Goal: Task Accomplishment & Management: Manage account settings

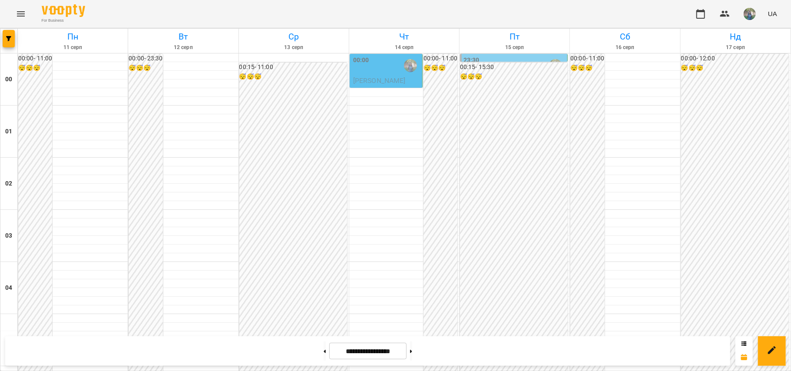
click at [377, 83] on span "[PERSON_NAME]" at bounding box center [379, 80] width 53 height 8
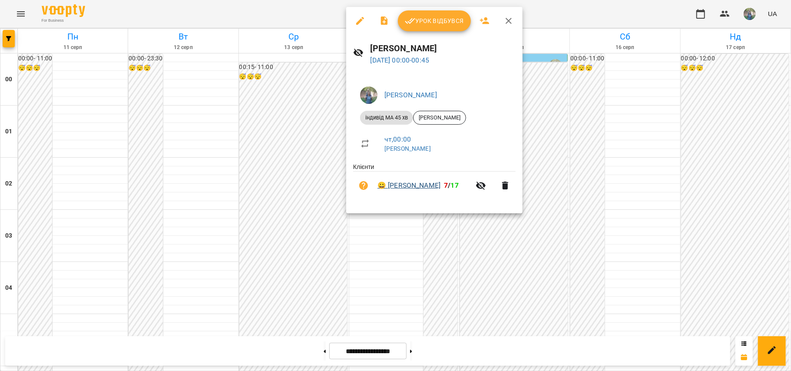
drag, startPoint x: 390, startPoint y: 179, endPoint x: 440, endPoint y: 182, distance: 50.0
click at [440, 182] on li "😀 [PERSON_NAME] 7 / 17" at bounding box center [434, 186] width 162 height 28
click at [398, 178] on li "😀 [PERSON_NAME] 7 / 17" at bounding box center [434, 186] width 162 height 28
drag, startPoint x: 393, startPoint y: 179, endPoint x: 442, endPoint y: 181, distance: 49.1
click at [442, 181] on li "😀 Сагадіна Моніка 7 / 17" at bounding box center [434, 186] width 162 height 28
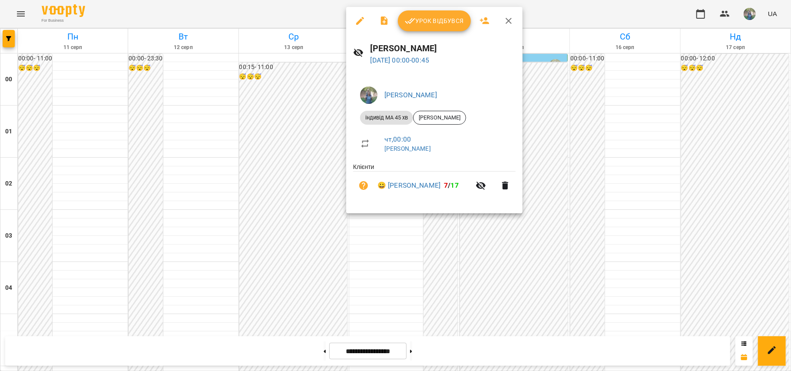
copy link "[PERSON_NAME]"
click at [21, 15] on div at bounding box center [395, 185] width 791 height 371
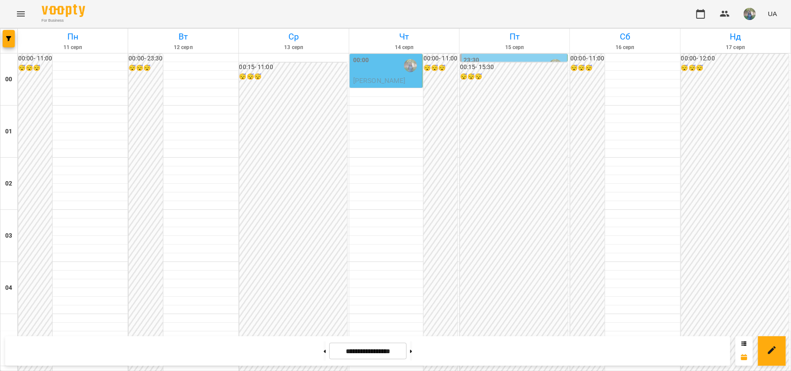
click at [13, 17] on button "Menu" at bounding box center [20, 13] width 21 height 21
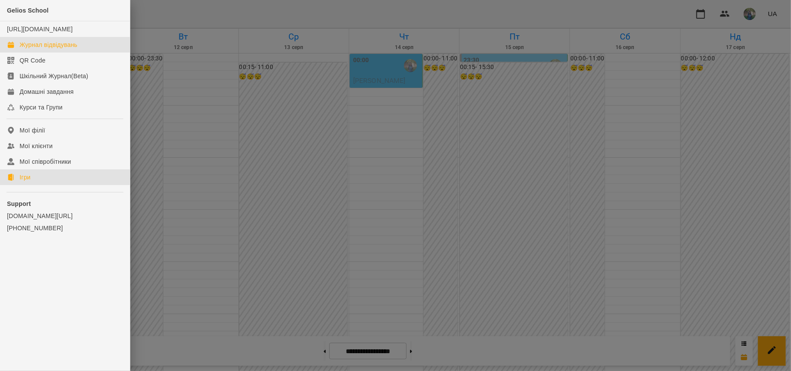
click at [50, 185] on link "Ігри" at bounding box center [65, 177] width 130 height 16
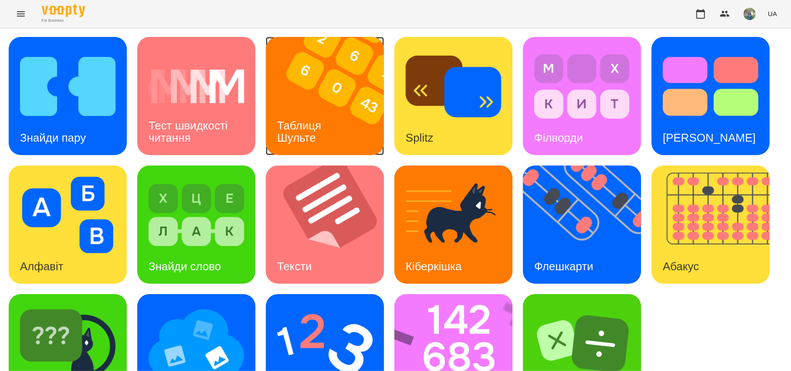
click at [312, 124] on h3 "Таблиця Шульте" at bounding box center [300, 131] width 47 height 25
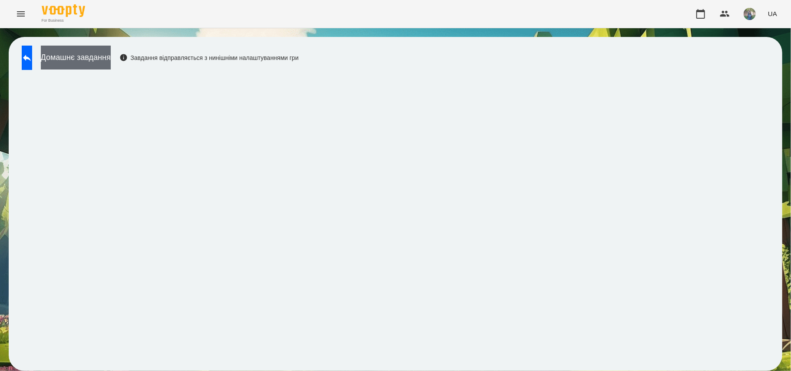
click at [96, 58] on button "Домашнє завдання" at bounding box center [76, 58] width 70 height 24
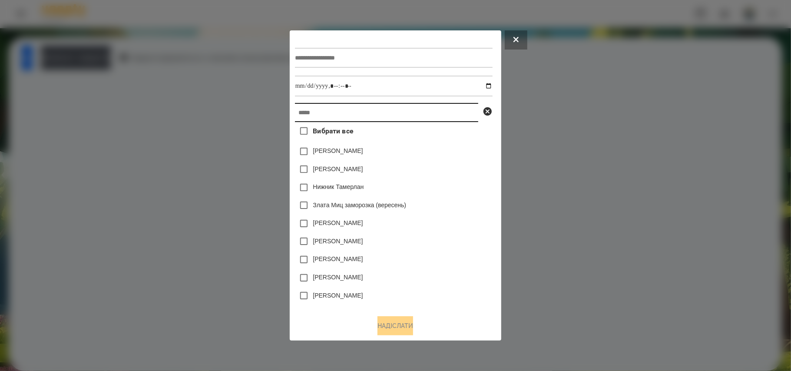
click at [334, 116] on input "text" at bounding box center [386, 112] width 183 height 19
paste input "**********"
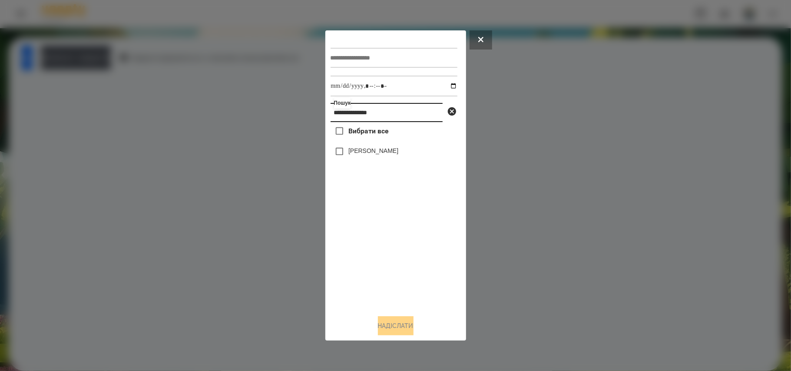
type input "**********"
click at [342, 59] on input "text" at bounding box center [394, 58] width 127 height 20
type input "*"
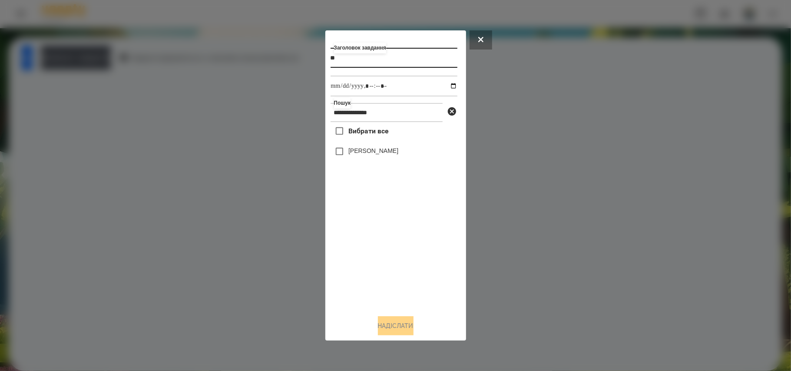
type input "*"
type input "**********"
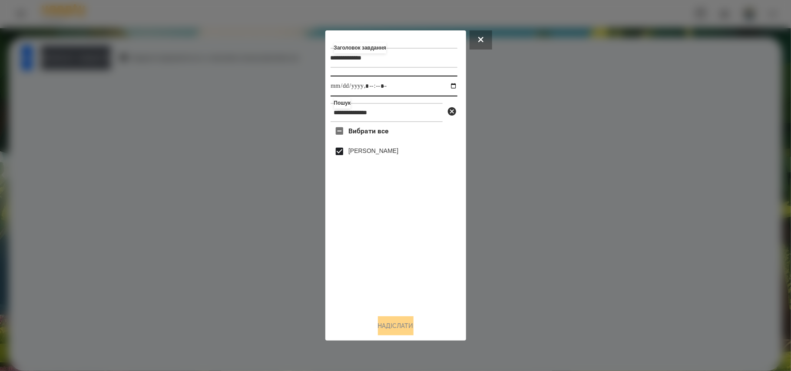
click at [446, 91] on input "datetime-local" at bounding box center [394, 86] width 127 height 21
click at [446, 89] on input "datetime-local" at bounding box center [394, 86] width 127 height 21
type input "**********"
click at [395, 326] on button "Надіслати" at bounding box center [396, 325] width 36 height 19
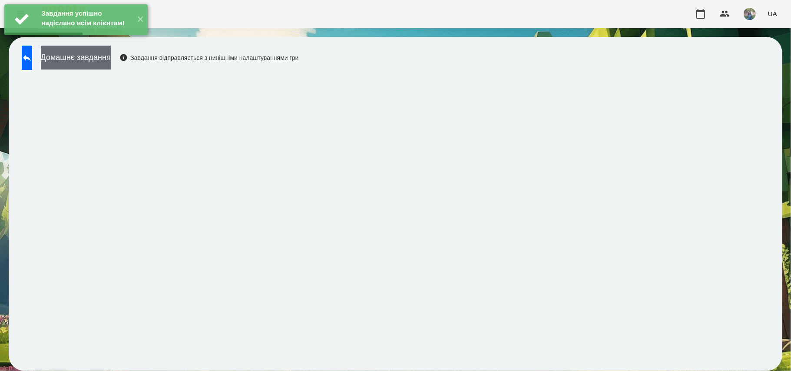
click at [102, 58] on button "Домашнє завдання" at bounding box center [76, 58] width 70 height 24
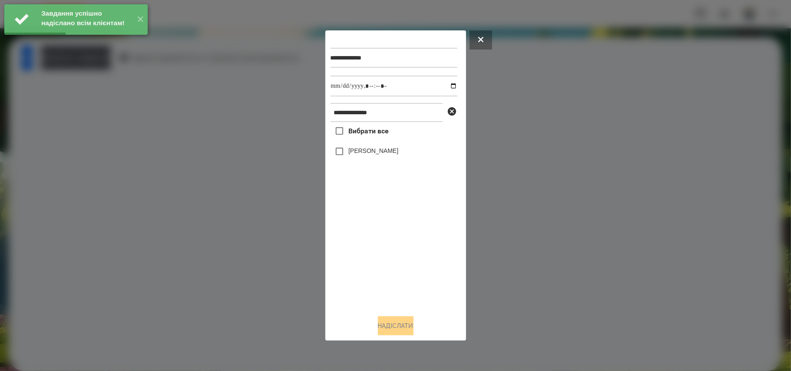
click at [364, 131] on span "Вибрати все" at bounding box center [368, 131] width 40 height 10
click at [444, 83] on input "datetime-local" at bounding box center [394, 86] width 127 height 21
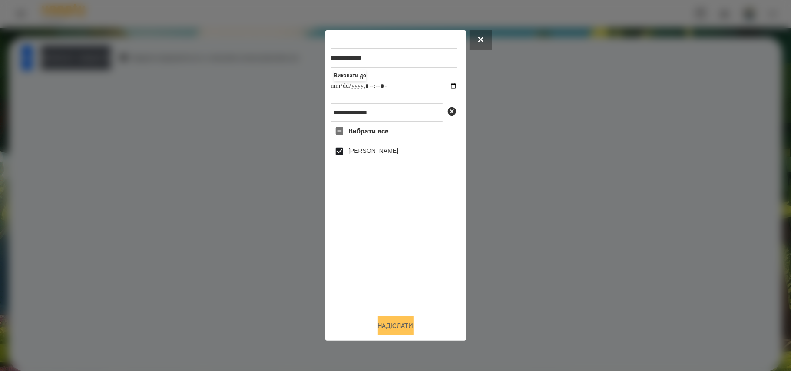
type input "**********"
click at [388, 320] on button "Надіслати" at bounding box center [396, 325] width 36 height 19
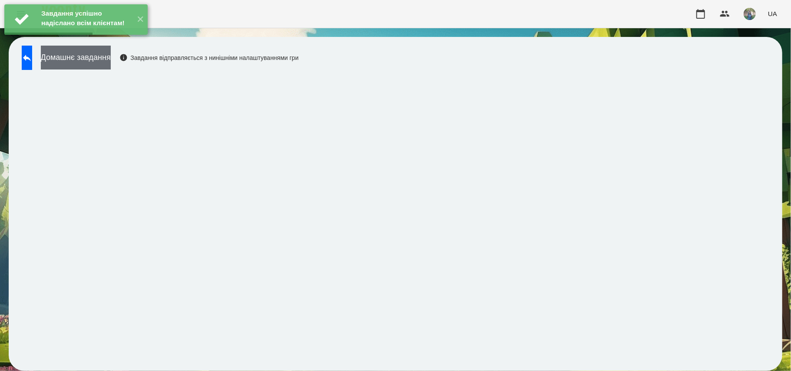
click at [108, 63] on button "Домашнє завдання" at bounding box center [76, 58] width 70 height 24
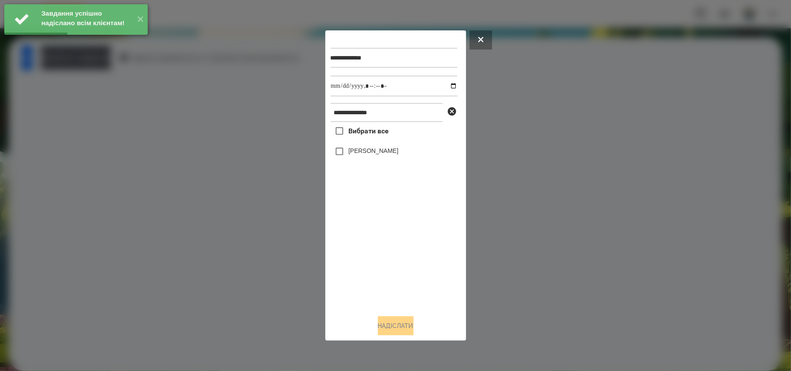
click at [385, 127] on span "Вибрати все" at bounding box center [368, 131] width 40 height 10
click at [449, 86] on input "datetime-local" at bounding box center [394, 86] width 127 height 21
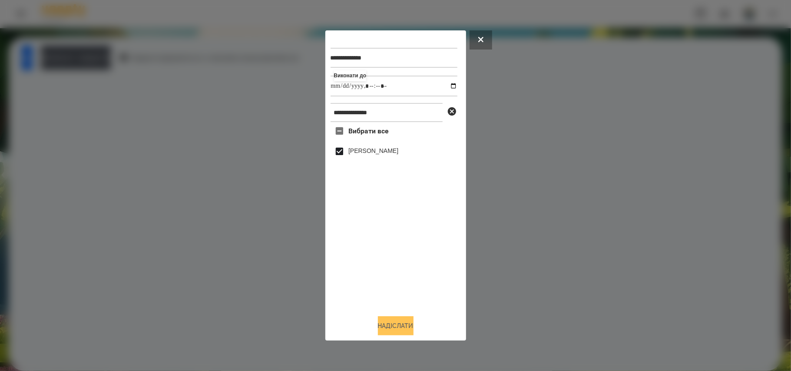
type input "**********"
click at [396, 326] on button "Надіслати" at bounding box center [396, 325] width 36 height 19
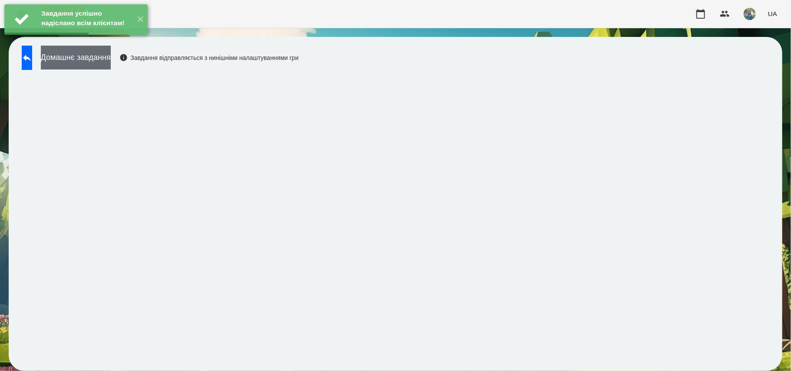
click at [100, 60] on button "Домашнє завдання" at bounding box center [76, 58] width 70 height 24
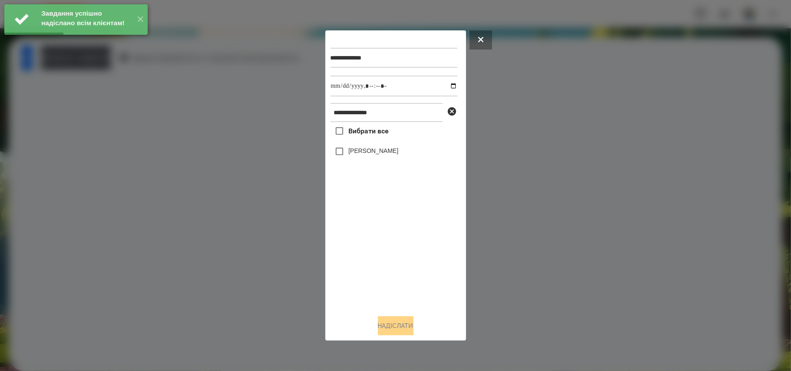
drag, startPoint x: 368, startPoint y: 128, endPoint x: 432, endPoint y: 102, distance: 68.6
click at [368, 129] on span "Вибрати все" at bounding box center [368, 131] width 40 height 10
click at [448, 84] on input "datetime-local" at bounding box center [394, 86] width 127 height 21
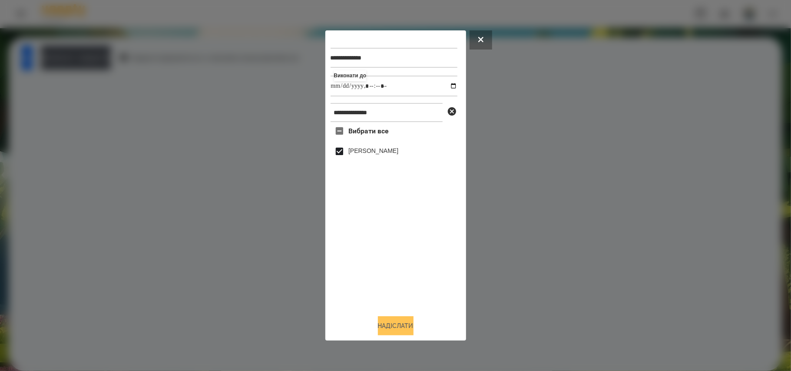
type input "**********"
click at [393, 323] on button "Надіслати" at bounding box center [396, 325] width 36 height 19
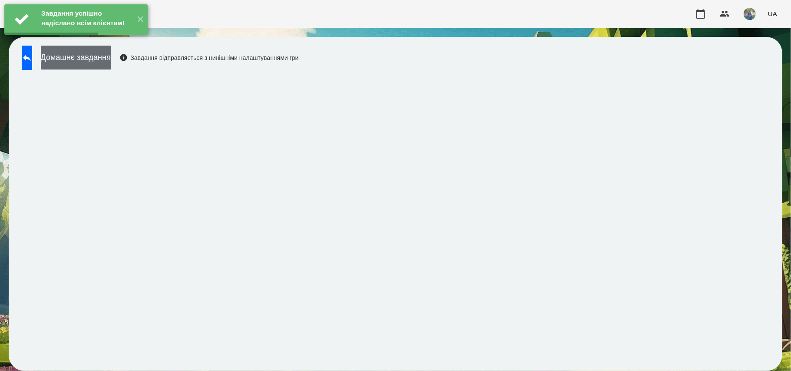
click at [89, 57] on button "Домашнє завдання" at bounding box center [76, 58] width 70 height 24
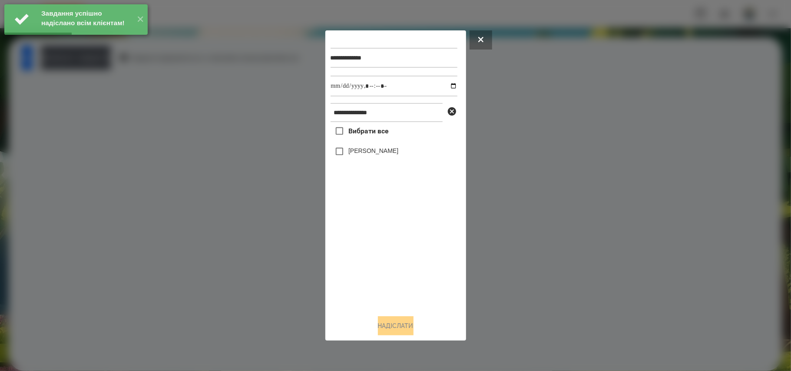
click at [358, 136] on span "Вибрати все" at bounding box center [368, 131] width 40 height 10
click at [448, 83] on input "datetime-local" at bounding box center [394, 86] width 127 height 21
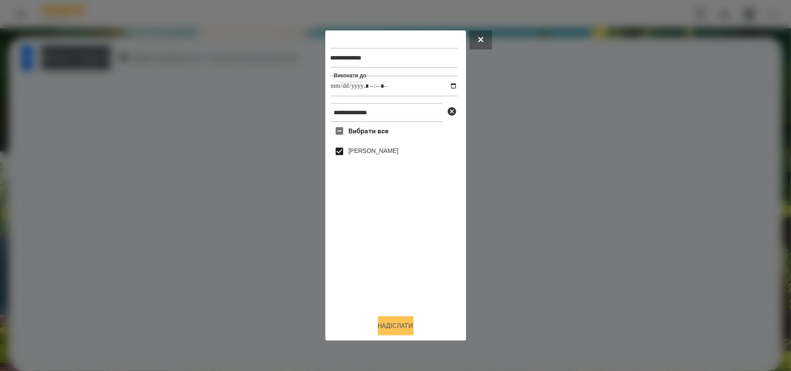
type input "**********"
click at [401, 327] on button "Надіслати" at bounding box center [396, 325] width 36 height 19
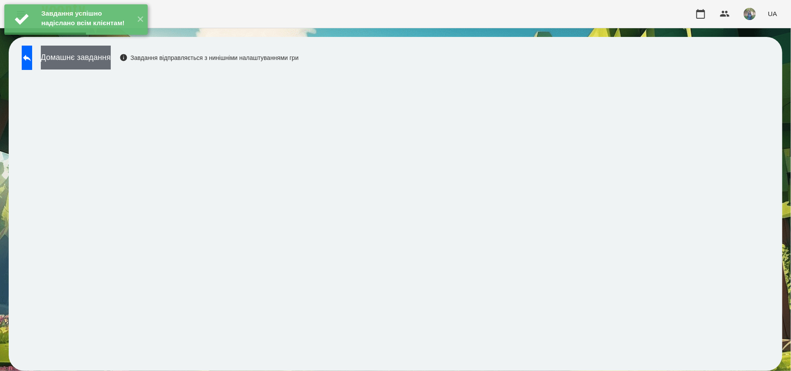
click at [106, 54] on button "Домашнє завдання" at bounding box center [76, 58] width 70 height 24
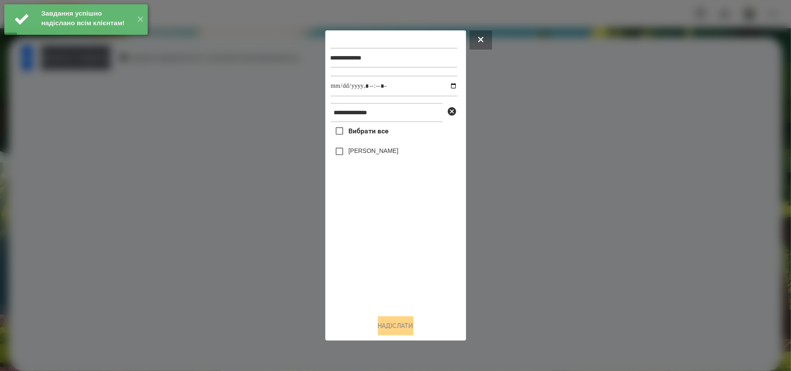
click at [364, 127] on span "Вибрати все" at bounding box center [368, 131] width 40 height 10
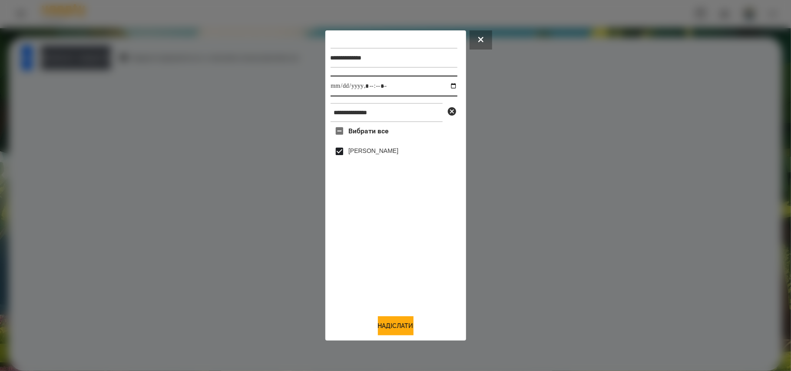
click at [449, 86] on input "datetime-local" at bounding box center [394, 86] width 127 height 21
type input "**********"
click at [391, 322] on button "Надіслати" at bounding box center [396, 325] width 36 height 19
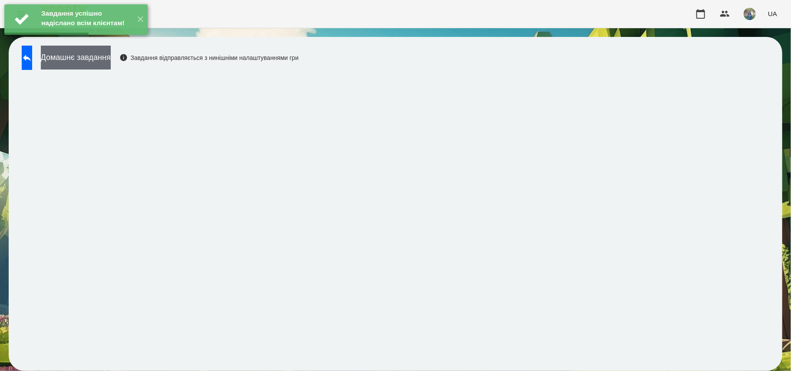
click at [96, 65] on button "Домашнє завдання" at bounding box center [76, 58] width 70 height 24
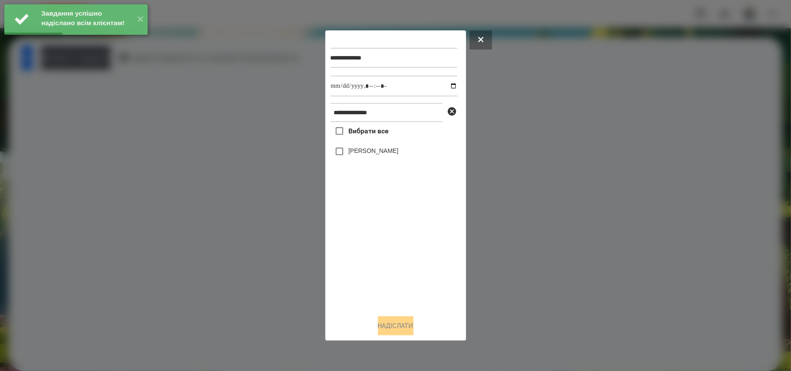
drag, startPoint x: 362, startPoint y: 127, endPoint x: 372, endPoint y: 126, distance: 10.5
click at [364, 127] on span "Вибрати все" at bounding box center [368, 131] width 40 height 10
click at [379, 130] on span "Вибрати все" at bounding box center [368, 131] width 40 height 10
click at [445, 84] on input "datetime-local" at bounding box center [394, 86] width 127 height 21
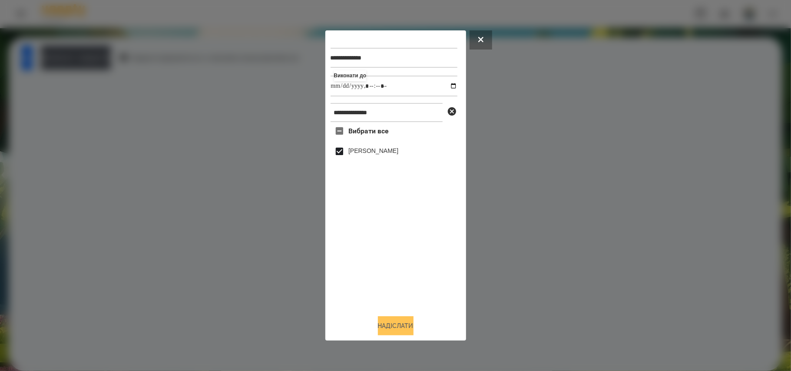
type input "**********"
click at [401, 328] on button "Надіслати" at bounding box center [396, 325] width 36 height 19
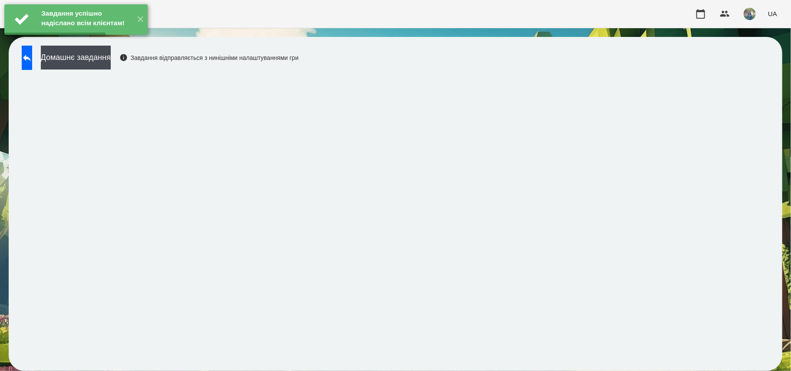
click at [105, 39] on div "Завдання успішно надіслано всім клієнтам! ✕" at bounding box center [76, 19] width 152 height 39
click at [103, 60] on button "Домашнє завдання" at bounding box center [76, 58] width 70 height 24
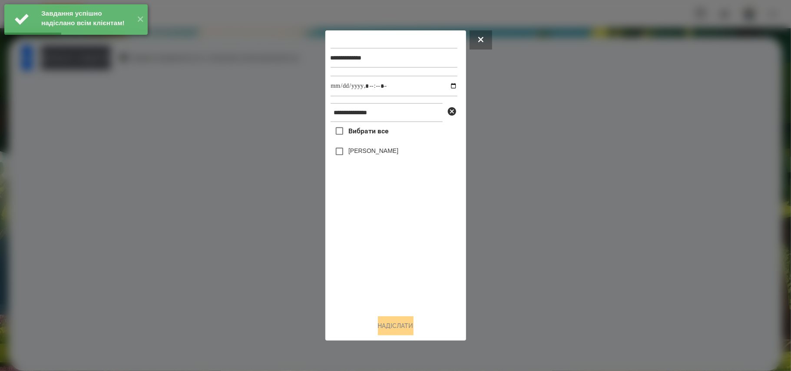
click at [355, 135] on span "Вибрати все" at bounding box center [368, 131] width 40 height 10
click at [441, 84] on input "datetime-local" at bounding box center [394, 86] width 127 height 21
click at [448, 89] on input "datetime-local" at bounding box center [394, 86] width 127 height 21
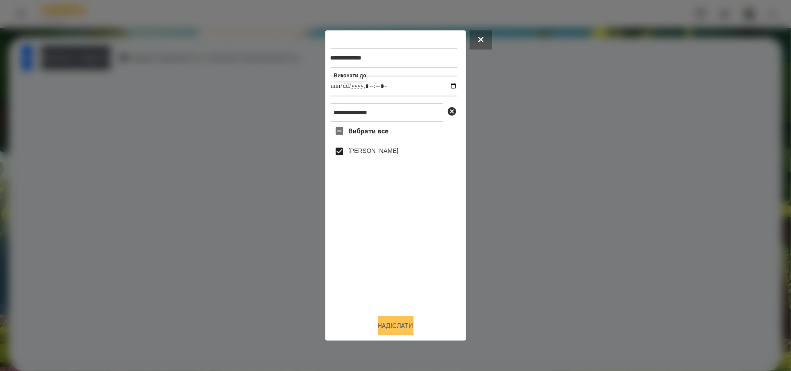
type input "**********"
click at [395, 326] on button "Надіслати" at bounding box center [396, 325] width 36 height 19
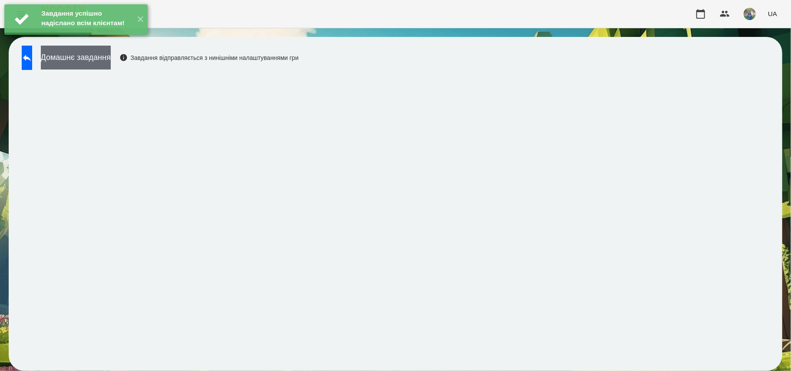
click at [102, 61] on button "Домашнє завдання" at bounding box center [76, 58] width 70 height 24
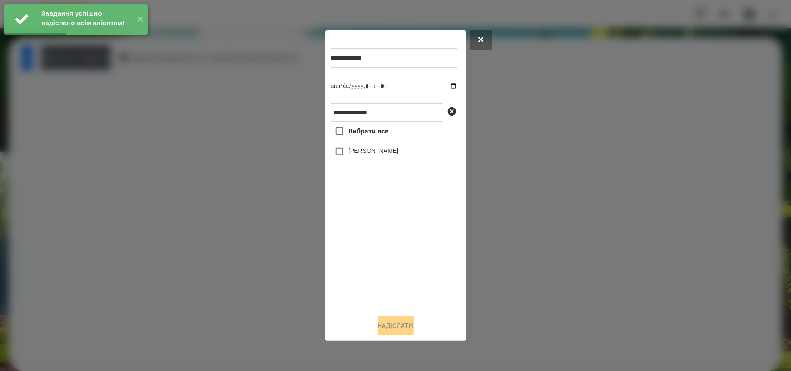
click at [352, 127] on label "Вибрати все" at bounding box center [360, 131] width 58 height 18
click at [447, 80] on input "datetime-local" at bounding box center [394, 86] width 127 height 21
click at [448, 88] on input "datetime-local" at bounding box center [394, 86] width 127 height 21
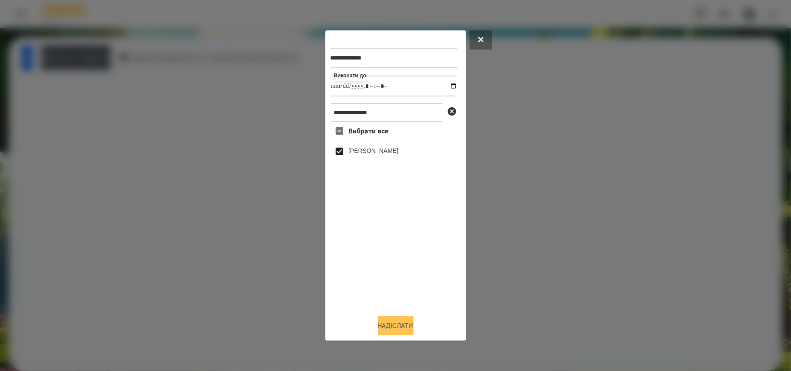
type input "**********"
click at [393, 333] on button "Надіслати" at bounding box center [396, 325] width 36 height 19
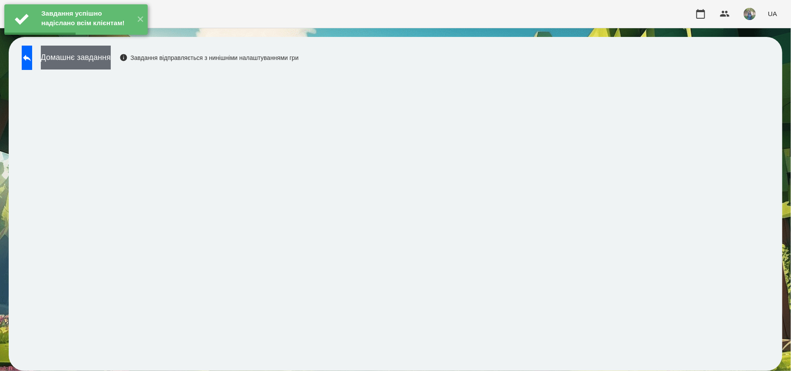
click at [92, 59] on button "Домашнє завдання" at bounding box center [76, 58] width 70 height 24
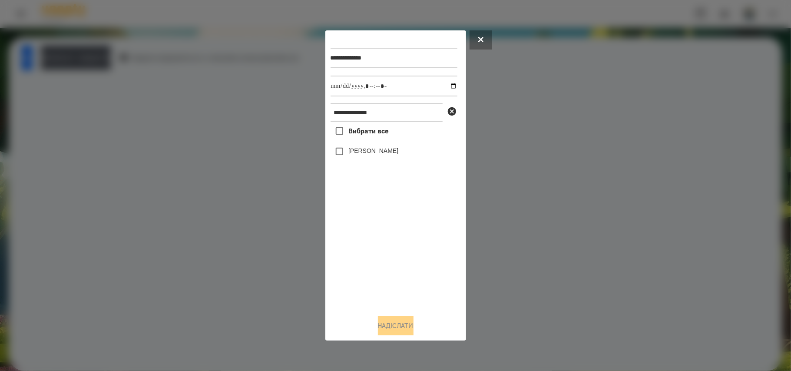
drag, startPoint x: 361, startPoint y: 131, endPoint x: 476, endPoint y: 98, distance: 120.2
click at [362, 131] on span "Вибрати все" at bounding box center [368, 131] width 40 height 10
click at [447, 85] on input "datetime-local" at bounding box center [394, 86] width 127 height 21
type input "**********"
click at [404, 328] on button "Надіслати" at bounding box center [396, 325] width 36 height 19
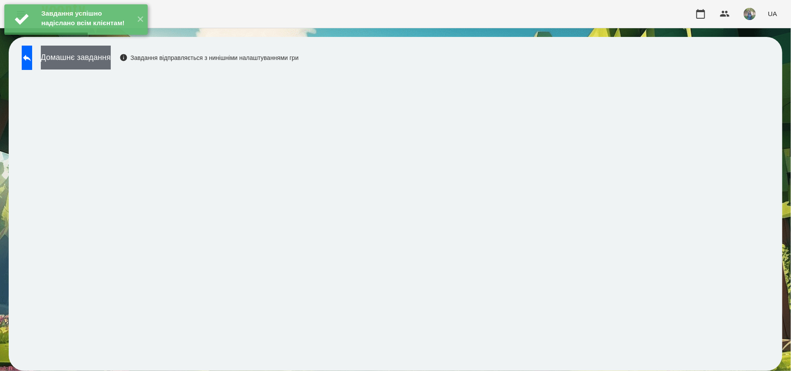
click at [91, 60] on button "Домашнє завдання" at bounding box center [76, 58] width 70 height 24
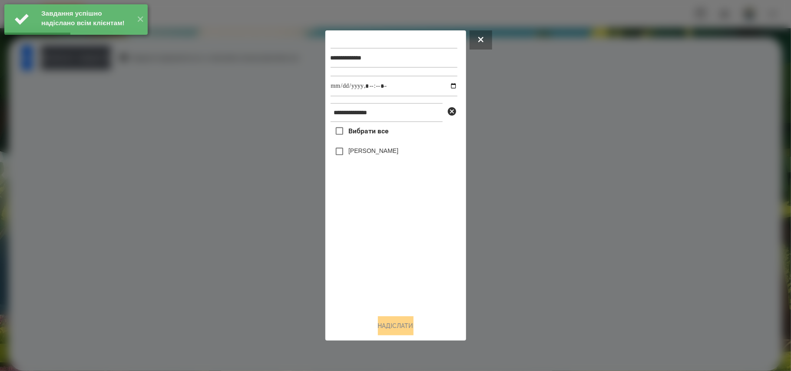
click at [374, 135] on span "Вибрати все" at bounding box center [368, 131] width 40 height 10
click at [449, 86] on input "datetime-local" at bounding box center [394, 86] width 127 height 21
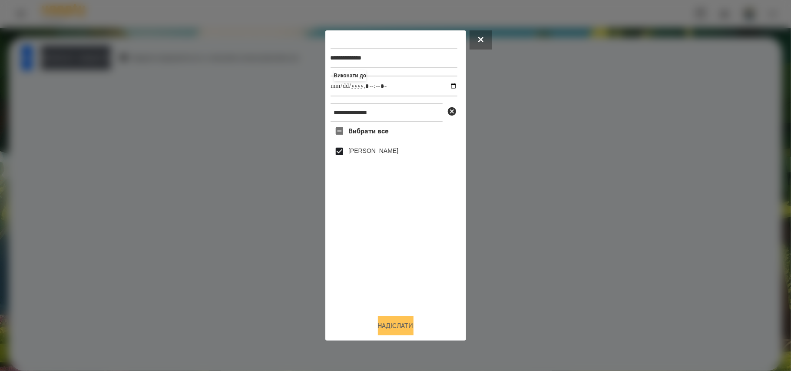
type input "**********"
click at [383, 325] on button "Надіслати" at bounding box center [396, 325] width 36 height 19
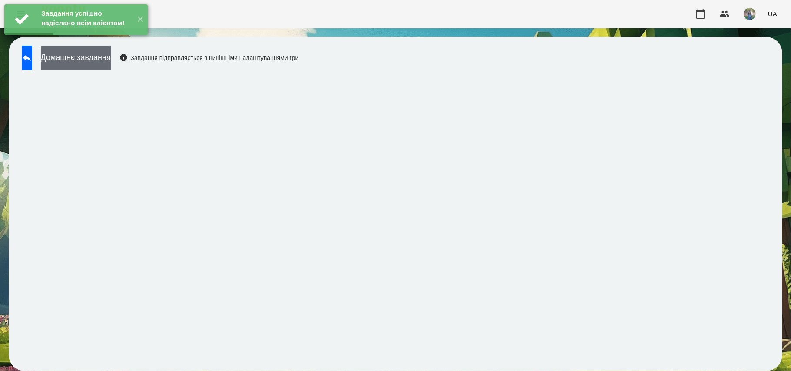
click at [111, 56] on button "Домашнє завдання" at bounding box center [76, 58] width 70 height 24
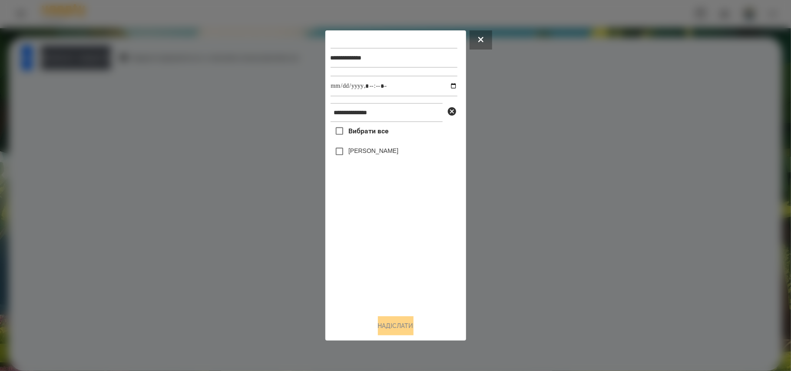
click at [368, 133] on span "Вибрати все" at bounding box center [368, 131] width 40 height 10
click at [447, 84] on input "datetime-local" at bounding box center [394, 86] width 127 height 21
type input "**********"
click at [405, 330] on button "Надіслати" at bounding box center [396, 325] width 36 height 19
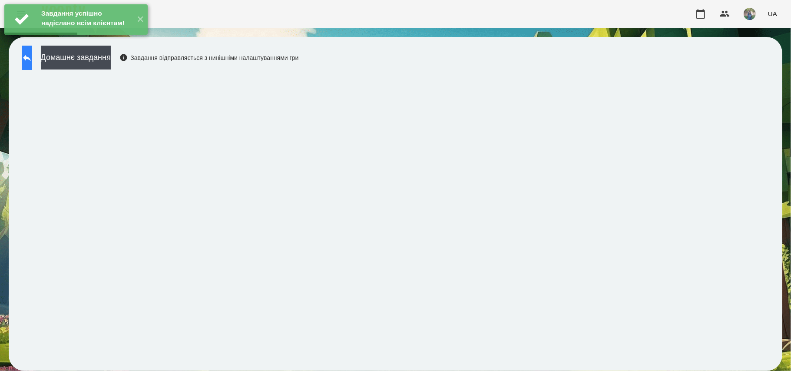
click at [32, 54] on icon at bounding box center [27, 58] width 10 height 10
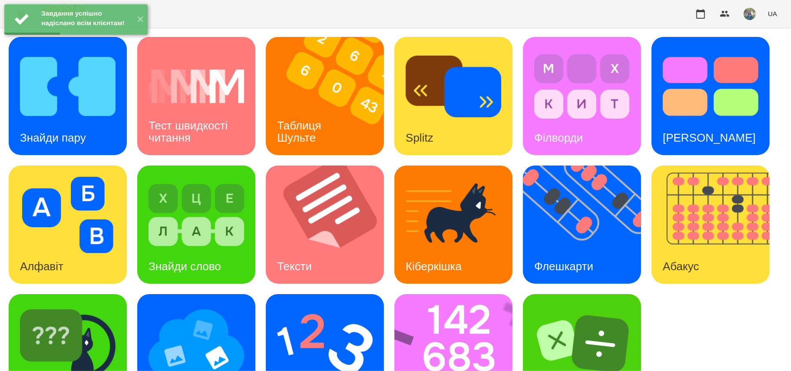
scroll to position [50, 0]
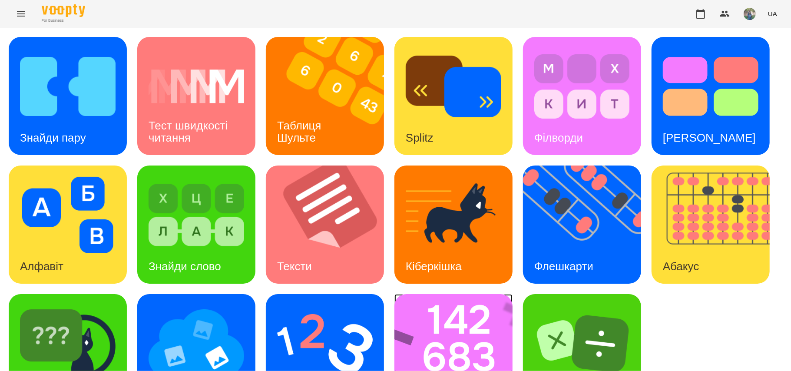
click at [458, 315] on img at bounding box center [459, 353] width 129 height 118
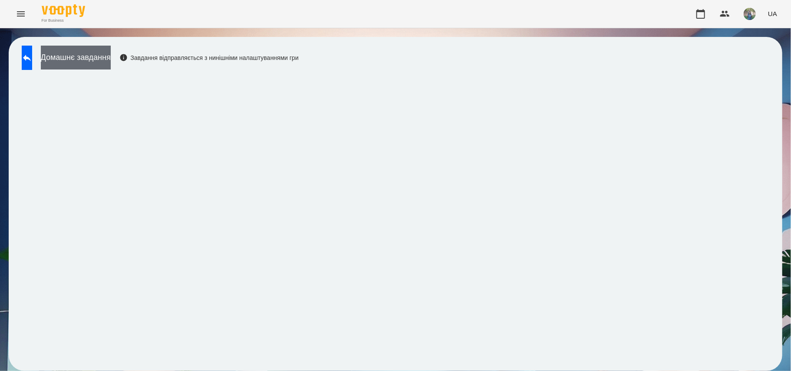
click at [94, 54] on button "Домашнє завдання" at bounding box center [76, 58] width 70 height 24
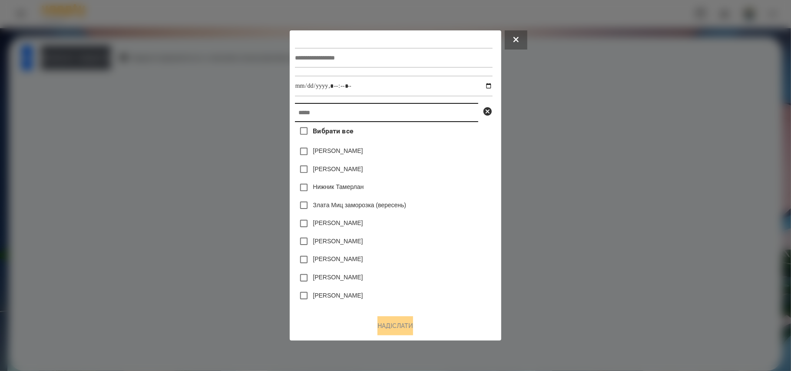
drag, startPoint x: 354, startPoint y: 120, endPoint x: 350, endPoint y: 115, distance: 6.5
click at [352, 116] on input "text" at bounding box center [386, 112] width 183 height 19
paste input "**********"
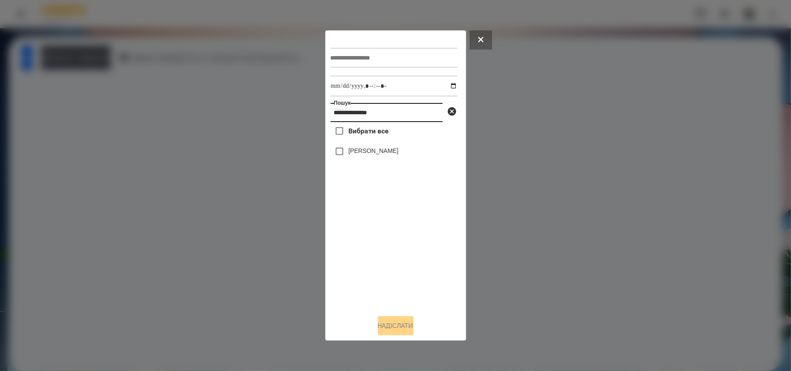
type input "**********"
click at [359, 127] on span "Вибрати все" at bounding box center [368, 131] width 40 height 10
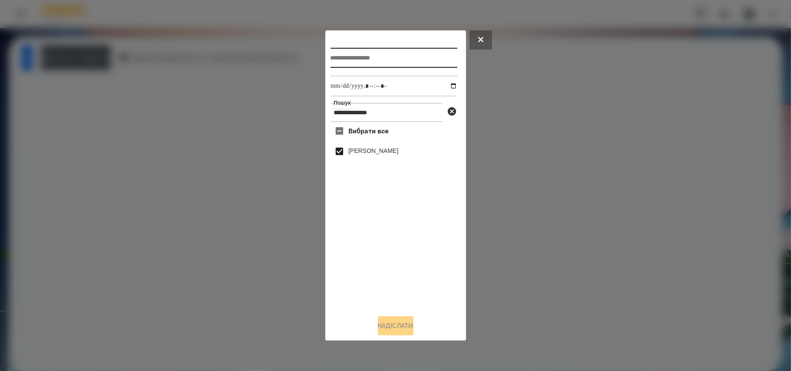
click at [362, 60] on input "text" at bounding box center [394, 58] width 127 height 20
type input "*******"
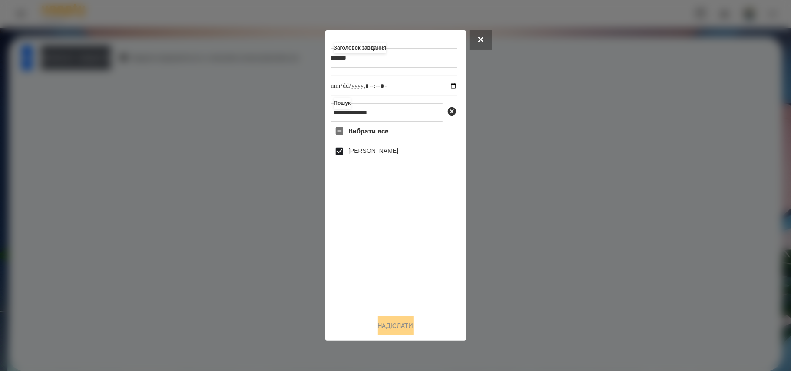
click at [446, 89] on input "datetime-local" at bounding box center [394, 86] width 127 height 21
type input "**********"
click at [384, 327] on button "Надіслати" at bounding box center [396, 325] width 36 height 19
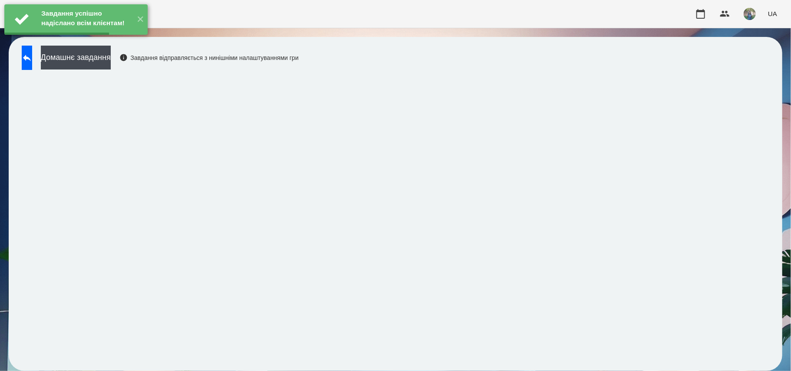
click at [117, 39] on div "Завдання успішно надіслано всім клієнтам! ✕" at bounding box center [76, 19] width 152 height 39
click at [111, 61] on button "Домашнє завдання" at bounding box center [76, 58] width 70 height 24
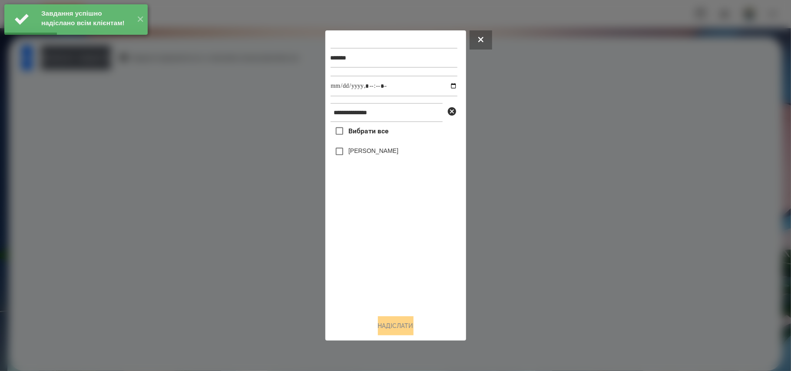
drag, startPoint x: 375, startPoint y: 133, endPoint x: 442, endPoint y: 98, distance: 75.2
click at [375, 132] on span "Вибрати все" at bounding box center [368, 131] width 40 height 10
click at [445, 83] on input "datetime-local" at bounding box center [394, 86] width 127 height 21
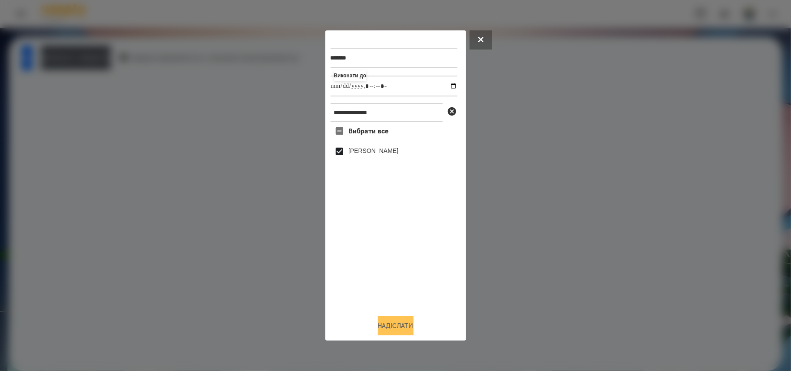
type input "**********"
click at [391, 329] on button "Надіслати" at bounding box center [396, 325] width 36 height 19
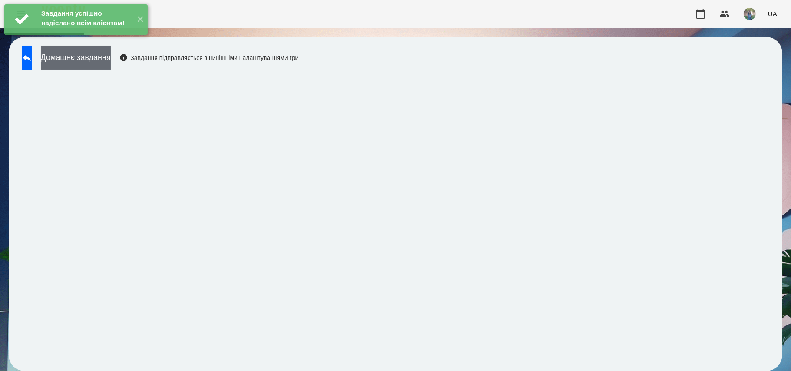
click at [109, 60] on button "Домашнє завдання" at bounding box center [76, 58] width 70 height 24
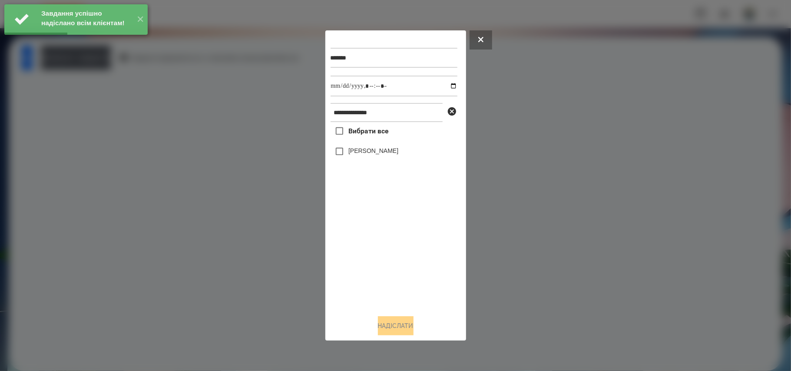
click at [357, 133] on span "Вибрати все" at bounding box center [368, 131] width 40 height 10
click at [446, 89] on input "datetime-local" at bounding box center [394, 86] width 127 height 21
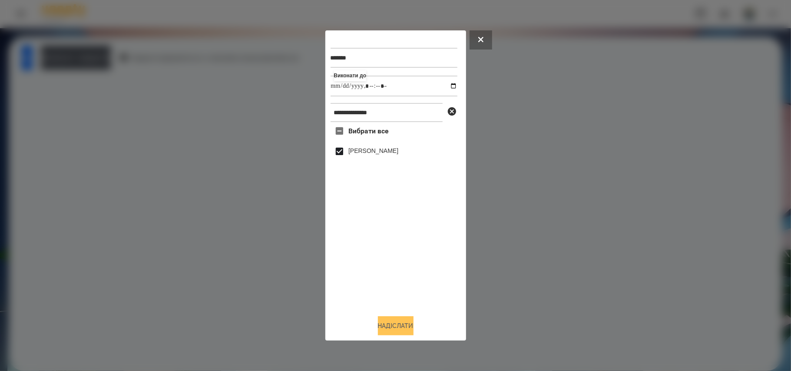
type input "**********"
click at [395, 334] on button "Надіслати" at bounding box center [396, 325] width 36 height 19
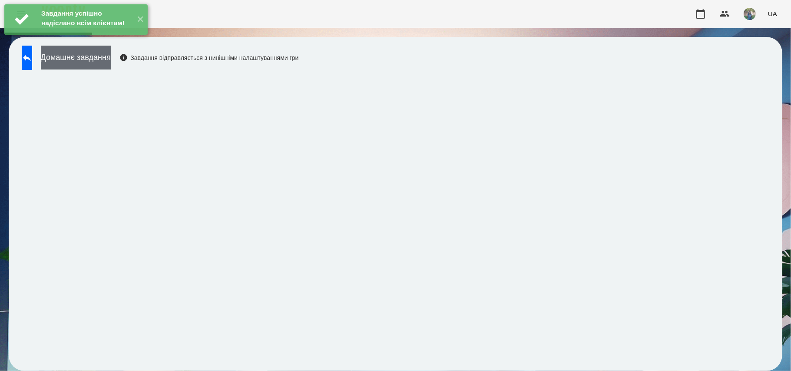
click at [111, 61] on button "Домашнє завдання" at bounding box center [76, 58] width 70 height 24
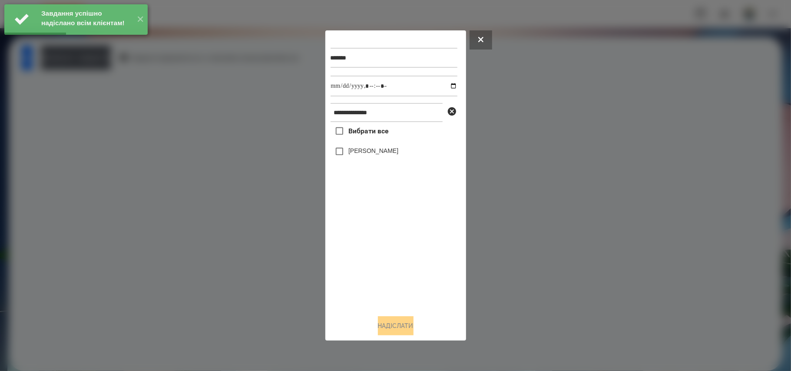
click at [350, 129] on span "Вибрати все" at bounding box center [368, 131] width 40 height 10
click at [448, 86] on input "datetime-local" at bounding box center [394, 86] width 127 height 21
type input "**********"
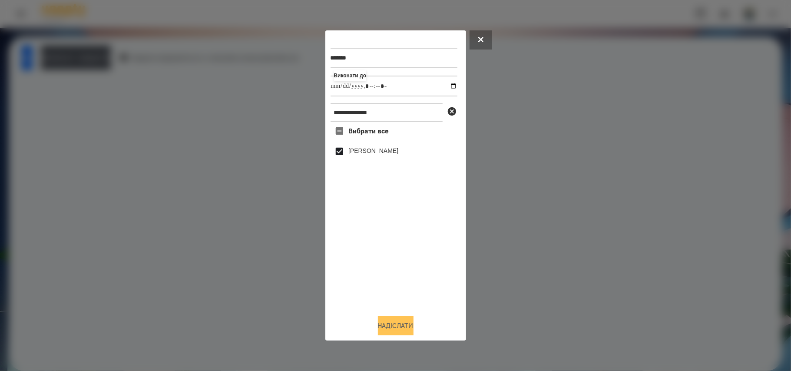
click at [414, 333] on button "Надіслати" at bounding box center [396, 325] width 36 height 19
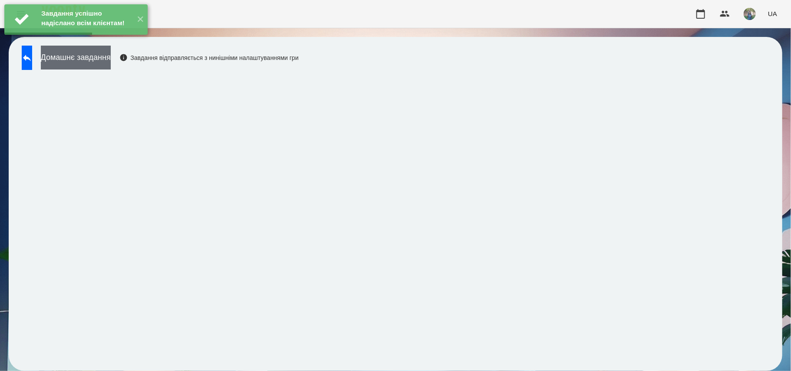
click at [111, 60] on button "Домашнє завдання" at bounding box center [76, 58] width 70 height 24
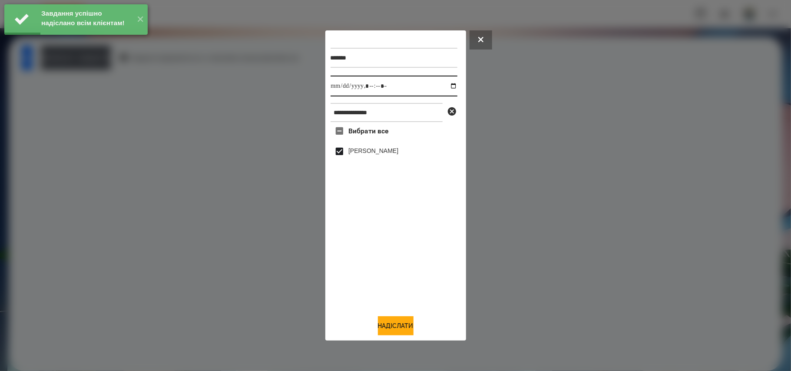
click at [451, 83] on input "datetime-local" at bounding box center [394, 86] width 127 height 21
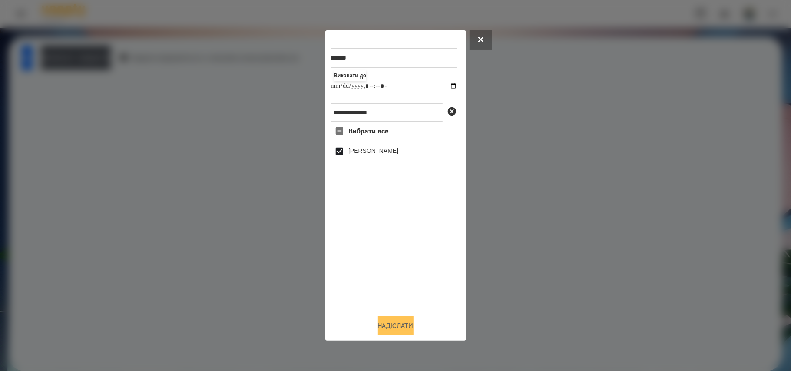
type input "**********"
click at [397, 325] on button "Надіслати" at bounding box center [396, 325] width 36 height 19
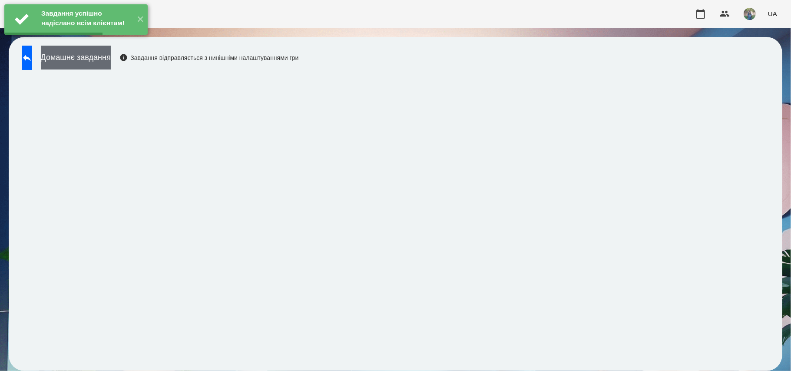
click at [101, 56] on button "Домашнє завдання" at bounding box center [76, 58] width 70 height 24
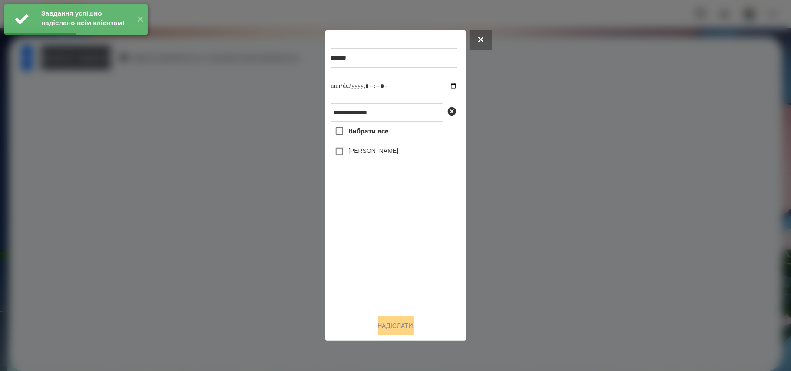
click at [369, 134] on span "Вибрати все" at bounding box center [368, 131] width 40 height 10
click at [447, 89] on input "datetime-local" at bounding box center [394, 86] width 127 height 21
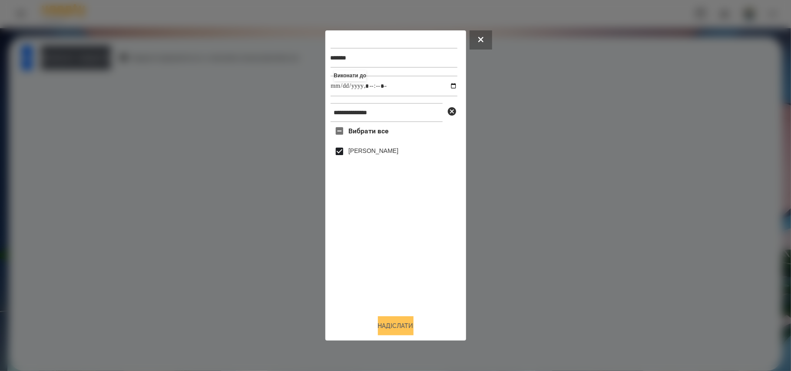
type input "**********"
click at [385, 327] on button "Надіслати" at bounding box center [396, 325] width 36 height 19
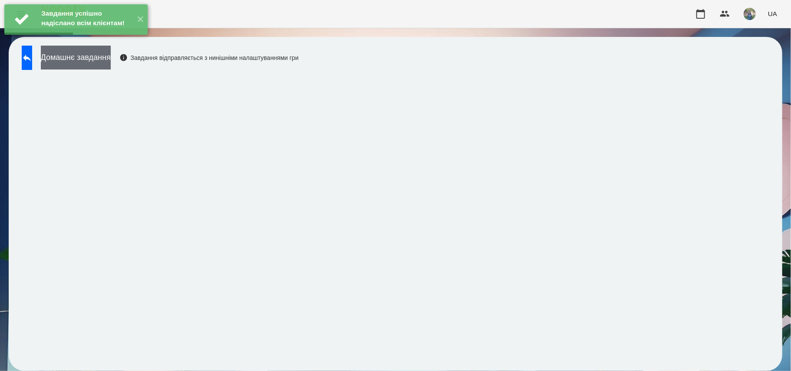
click at [91, 58] on button "Домашнє завдання" at bounding box center [76, 58] width 70 height 24
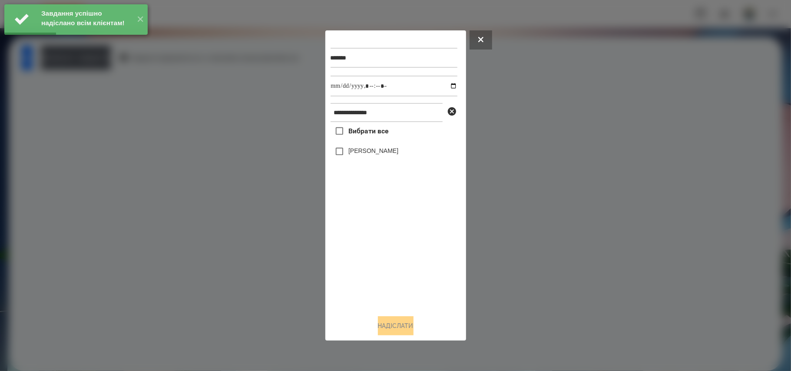
click at [362, 131] on span "Вибрати все" at bounding box center [368, 131] width 40 height 10
click at [449, 84] on input "datetime-local" at bounding box center [394, 86] width 127 height 21
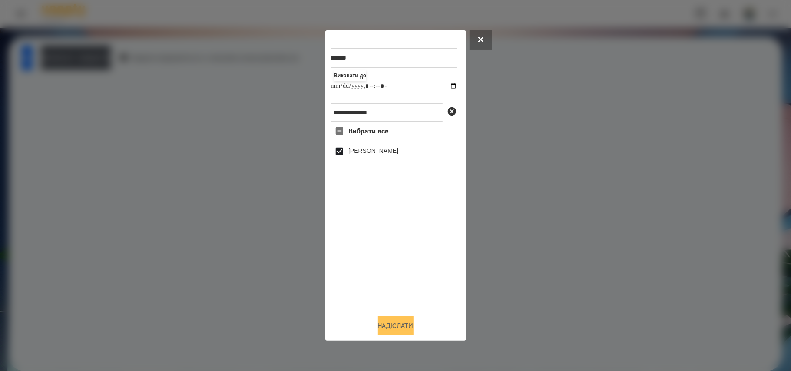
type input "**********"
click at [395, 327] on button "Надіслати" at bounding box center [396, 325] width 36 height 19
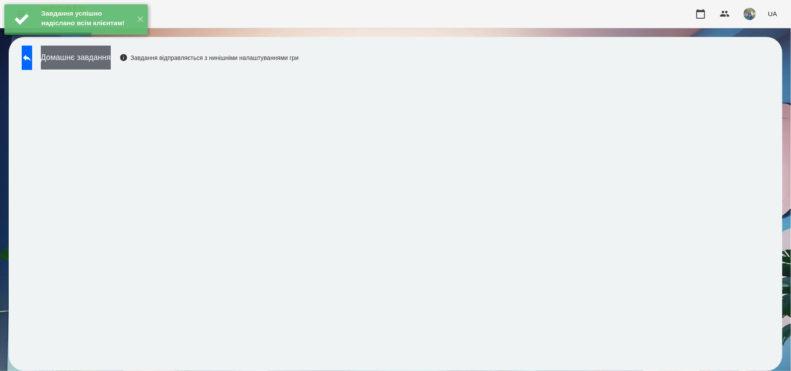
click at [109, 57] on button "Домашнє завдання" at bounding box center [76, 58] width 70 height 24
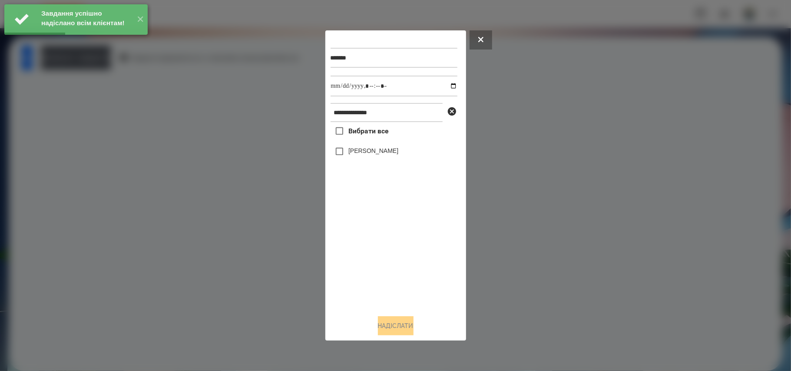
click at [383, 128] on span "Вибрати все" at bounding box center [368, 131] width 40 height 10
click at [447, 80] on input "datetime-local" at bounding box center [394, 86] width 127 height 21
click at [448, 86] on input "datetime-local" at bounding box center [394, 86] width 127 height 21
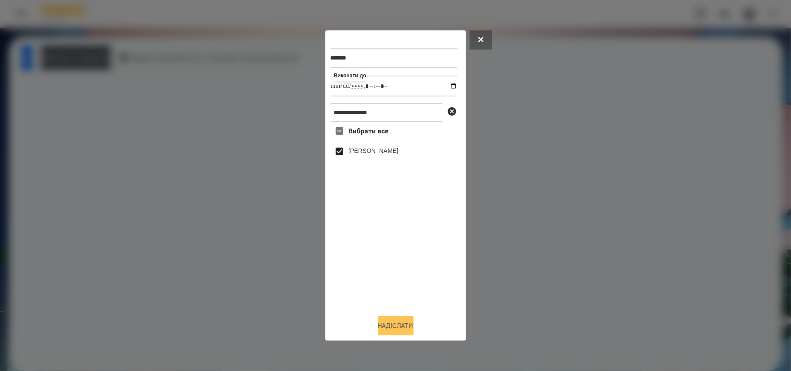
type input "**********"
click at [395, 326] on button "Надіслати" at bounding box center [396, 325] width 36 height 19
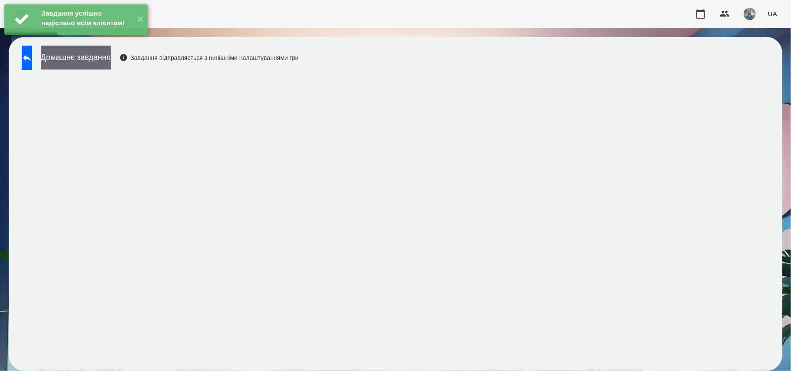
click at [84, 60] on button "Домашнє завдання" at bounding box center [76, 58] width 70 height 24
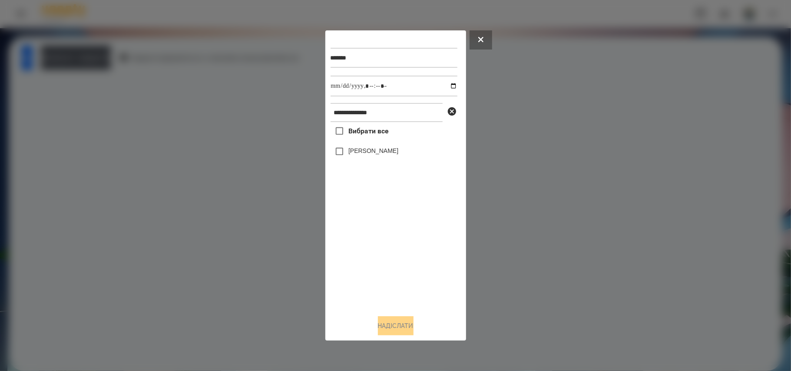
click at [371, 126] on label "Вибрати все" at bounding box center [360, 131] width 58 height 18
click at [448, 86] on input "datetime-local" at bounding box center [394, 86] width 127 height 21
type input "**********"
drag, startPoint x: 409, startPoint y: 324, endPoint x: 461, endPoint y: 317, distance: 52.6
click at [409, 324] on button "Надіслати" at bounding box center [396, 325] width 36 height 19
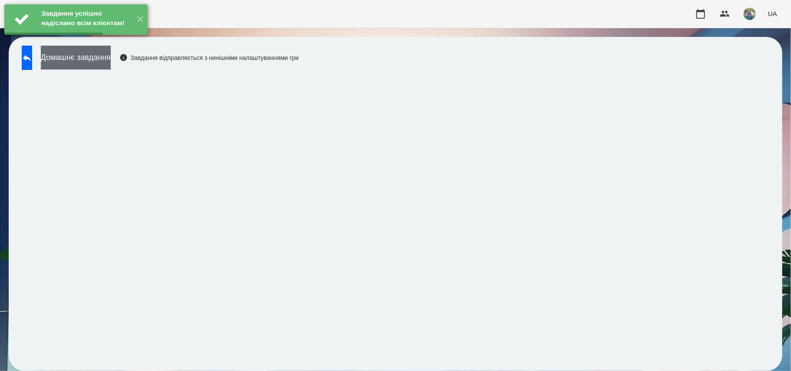
click at [96, 63] on button "Домашнє завдання" at bounding box center [76, 58] width 70 height 24
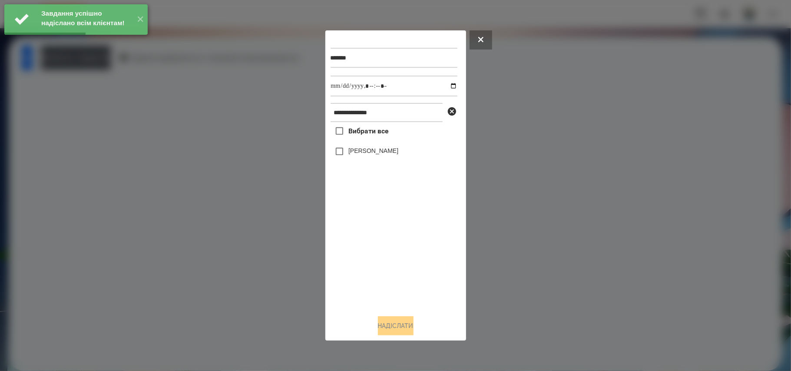
click at [372, 128] on span "Вибрати все" at bounding box center [368, 131] width 40 height 10
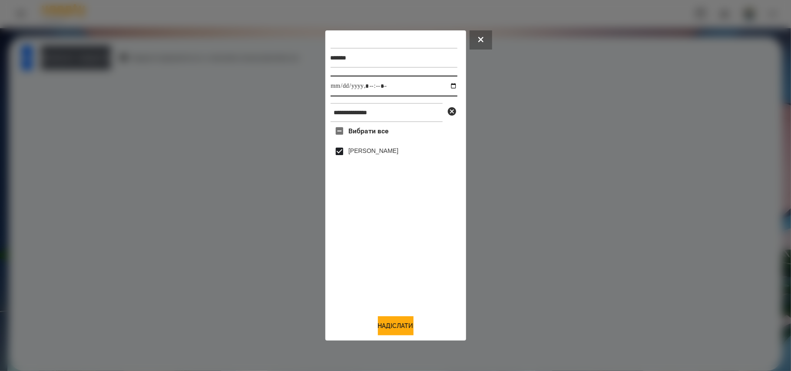
click at [444, 89] on input "datetime-local" at bounding box center [394, 86] width 127 height 21
type input "**********"
click at [402, 325] on button "Надіслати" at bounding box center [396, 325] width 36 height 19
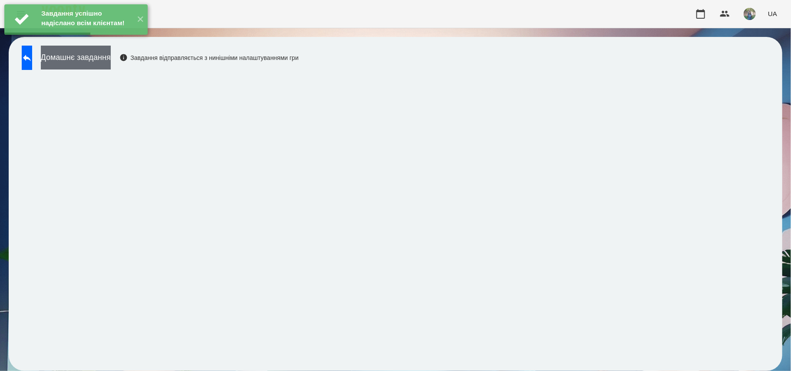
click at [80, 57] on button "Домашнє завдання" at bounding box center [76, 58] width 70 height 24
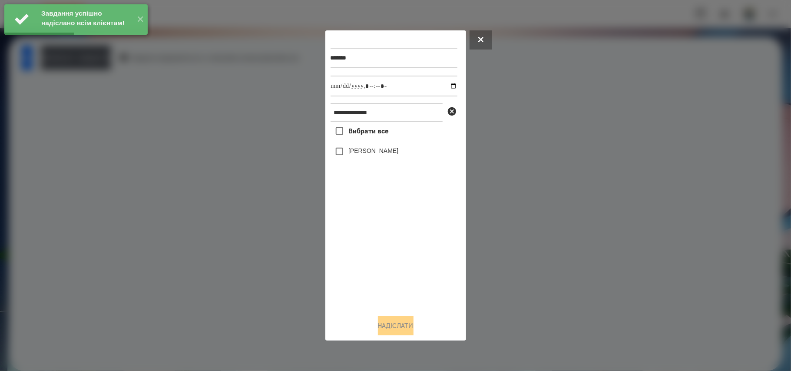
click at [367, 138] on label "Вибрати все" at bounding box center [360, 131] width 58 height 18
click at [448, 86] on input "datetime-local" at bounding box center [394, 86] width 127 height 21
type input "**********"
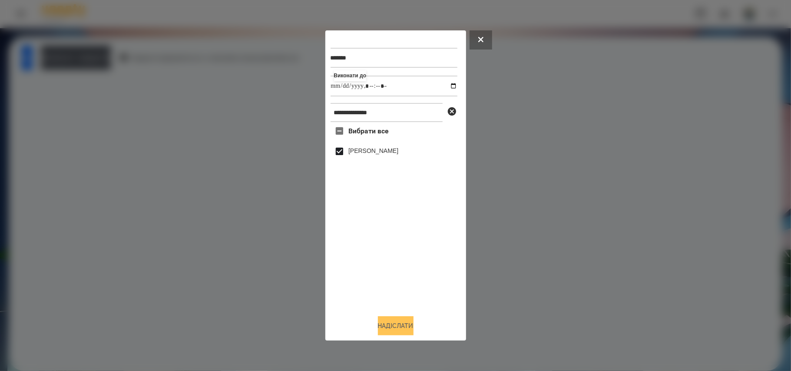
click at [395, 324] on button "Надіслати" at bounding box center [396, 325] width 36 height 19
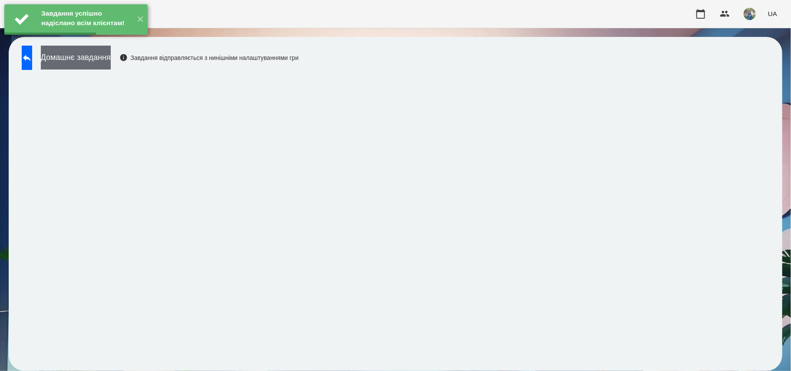
click at [94, 60] on button "Домашнє завдання" at bounding box center [76, 58] width 70 height 24
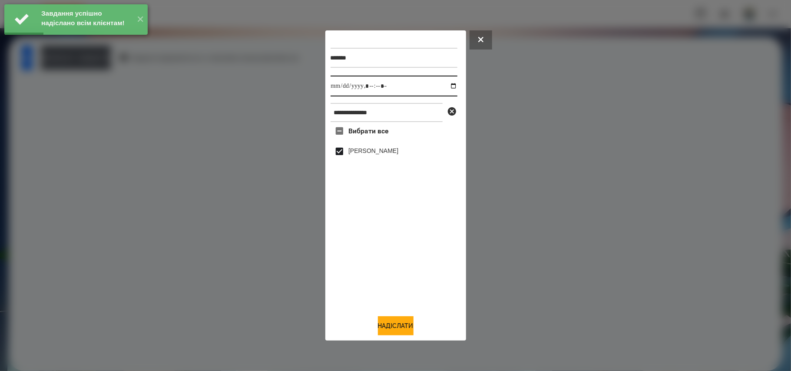
click at [447, 87] on input "datetime-local" at bounding box center [394, 86] width 127 height 21
type input "**********"
click at [388, 328] on button "Надіслати" at bounding box center [396, 325] width 36 height 19
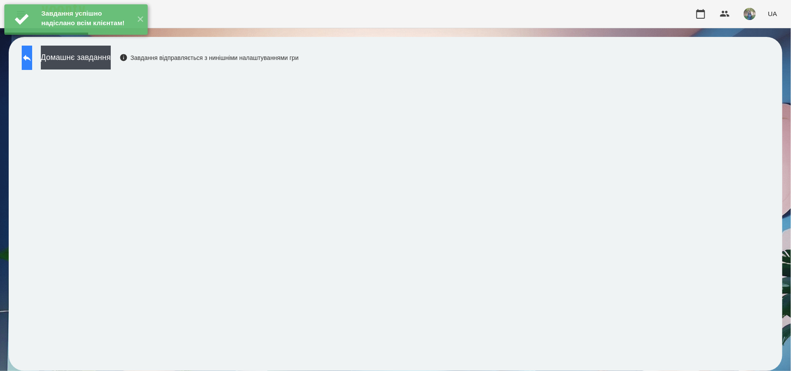
click at [32, 55] on icon at bounding box center [27, 58] width 10 height 10
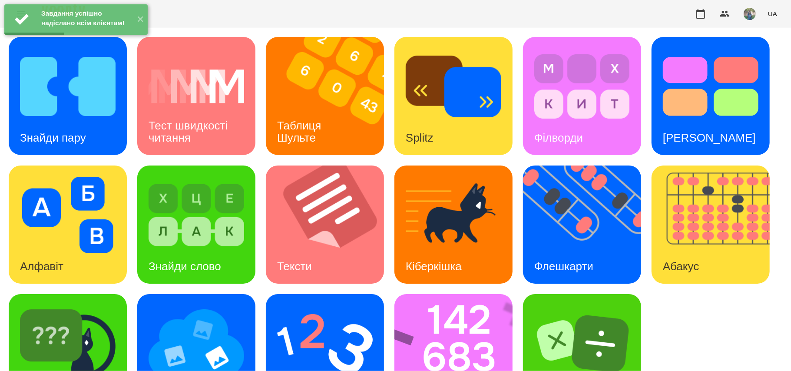
scroll to position [50, 0]
click at [333, 305] on img at bounding box center [325, 343] width 96 height 76
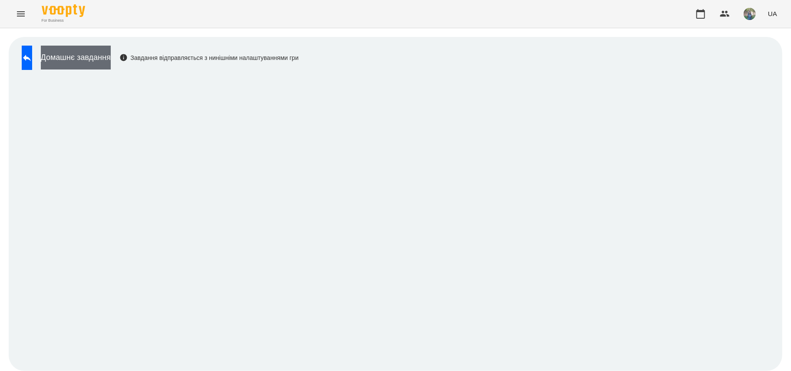
click at [111, 65] on button "Домашнє завдання" at bounding box center [76, 58] width 70 height 24
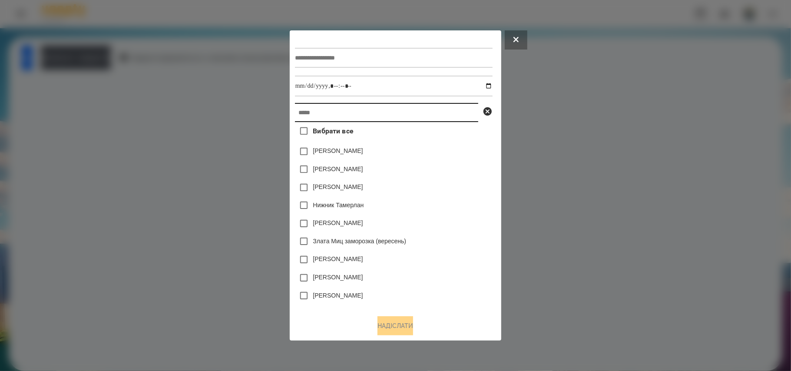
click at [349, 109] on input "text" at bounding box center [386, 112] width 183 height 19
paste input "**********"
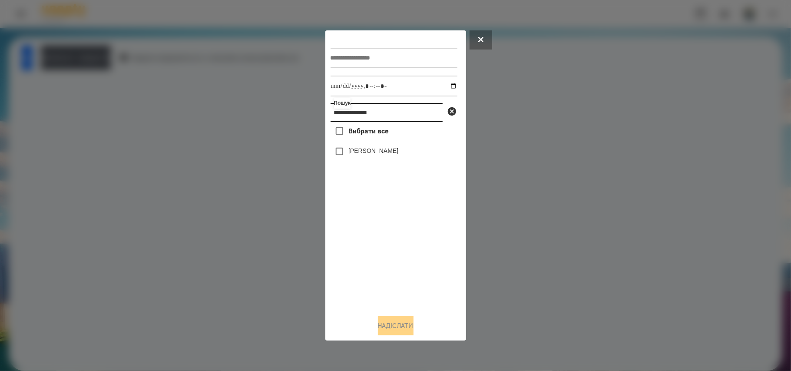
type input "**********"
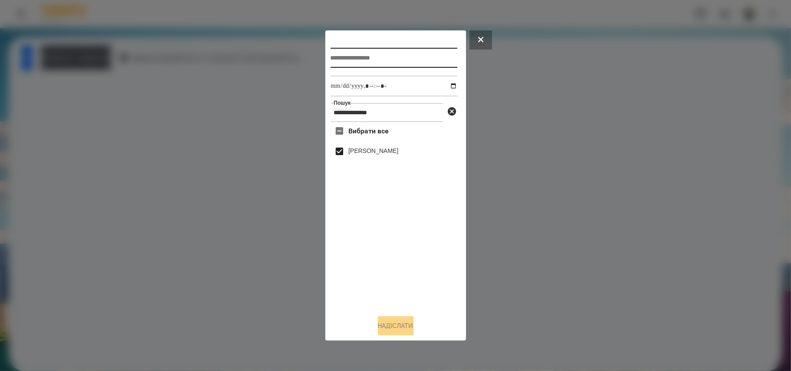
click at [377, 56] on input "text" at bounding box center [394, 58] width 127 height 20
type input "**********"
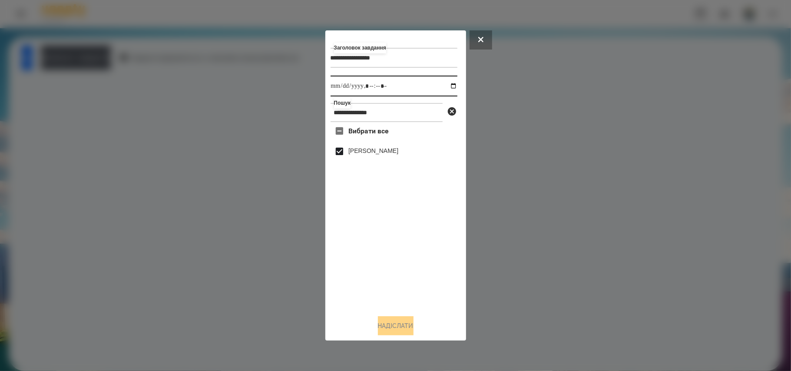
click at [447, 86] on input "datetime-local" at bounding box center [394, 86] width 127 height 21
type input "**********"
click at [392, 330] on button "Надіслати" at bounding box center [396, 325] width 36 height 19
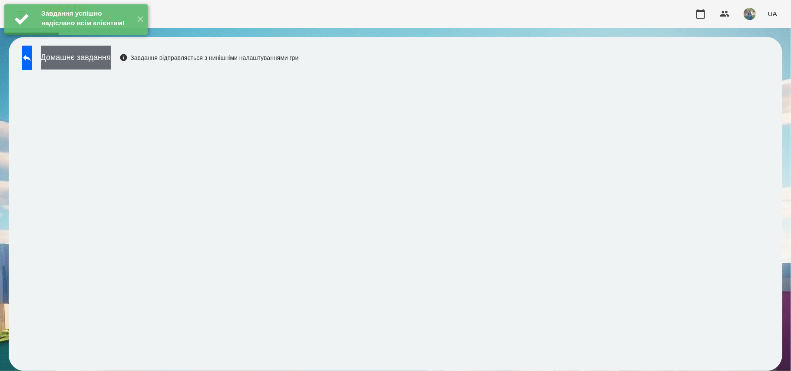
click at [91, 60] on button "Домашнє завдання" at bounding box center [76, 58] width 70 height 24
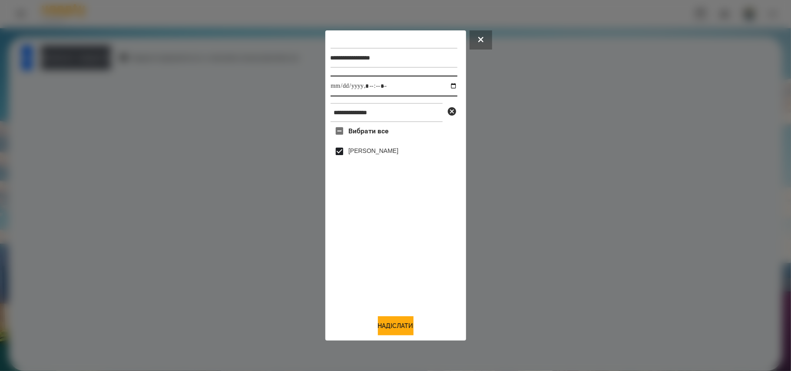
click at [447, 88] on input "datetime-local" at bounding box center [394, 86] width 127 height 21
type input "**********"
drag, startPoint x: 400, startPoint y: 327, endPoint x: 456, endPoint y: 265, distance: 83.1
click at [401, 327] on button "Надіслати" at bounding box center [396, 325] width 36 height 19
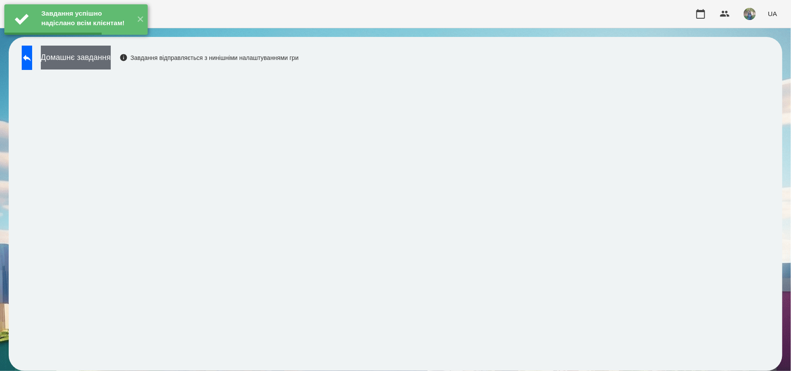
click at [111, 55] on button "Домашнє завдання" at bounding box center [76, 58] width 70 height 24
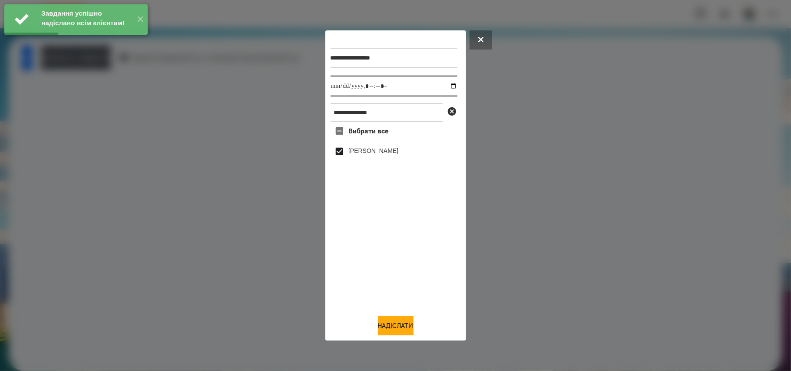
click at [444, 86] on input "datetime-local" at bounding box center [394, 86] width 127 height 21
type input "**********"
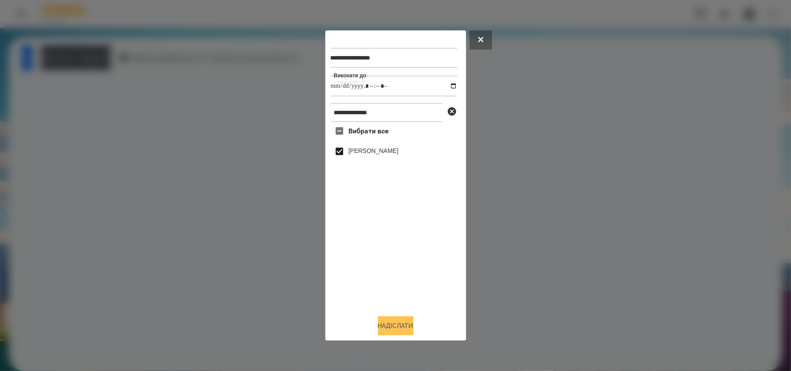
click at [388, 322] on button "Надіслати" at bounding box center [396, 325] width 36 height 19
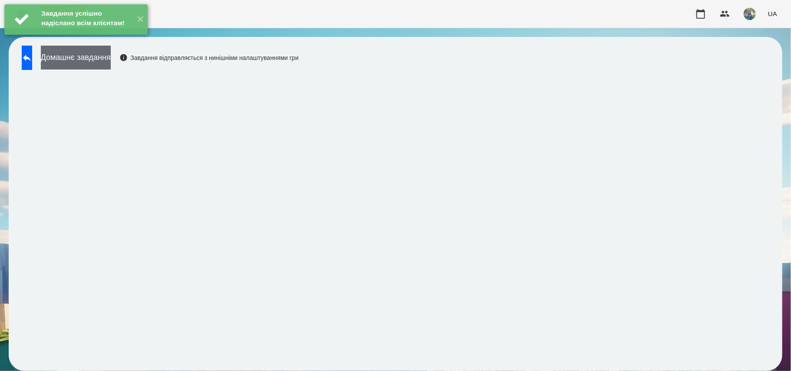
click at [94, 56] on button "Домашнє завдання" at bounding box center [76, 58] width 70 height 24
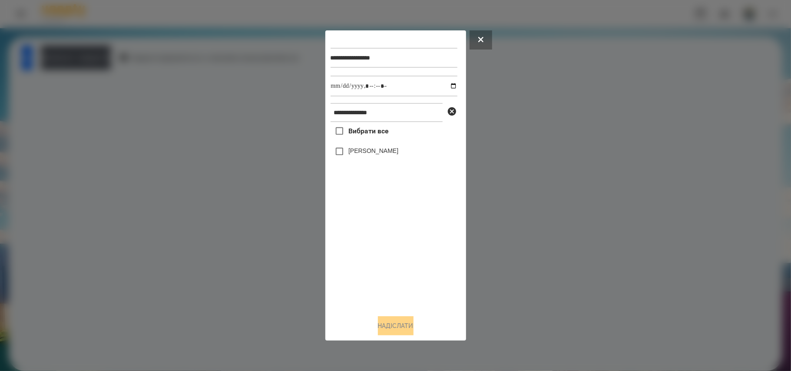
click at [365, 136] on span "Вибрати все" at bounding box center [368, 131] width 40 height 10
click at [449, 82] on input "datetime-local" at bounding box center [394, 86] width 127 height 21
type input "**********"
click at [398, 322] on button "Надіслати" at bounding box center [396, 325] width 36 height 19
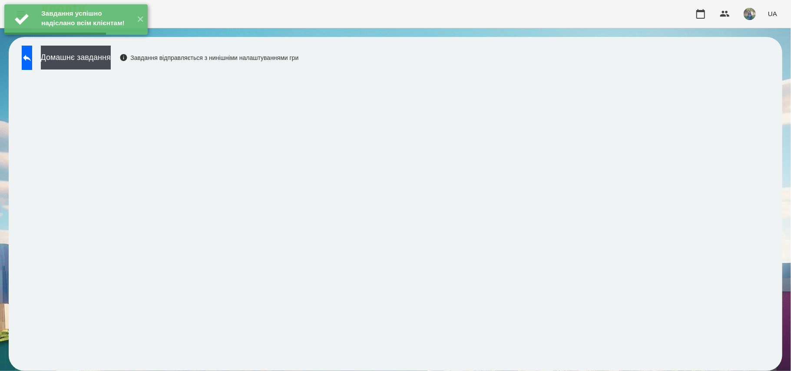
click at [93, 39] on div "Завдання успішно надіслано всім клієнтам! ✕" at bounding box center [76, 19] width 152 height 39
click at [90, 58] on button "Домашнє завдання" at bounding box center [76, 58] width 70 height 24
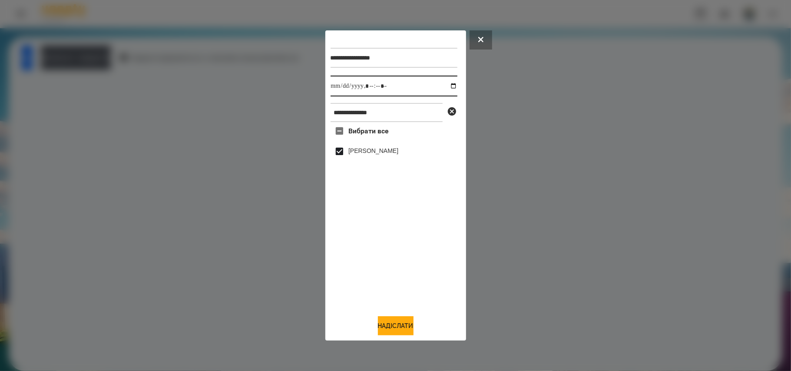
click at [447, 87] on input "datetime-local" at bounding box center [394, 86] width 127 height 21
type input "**********"
click at [378, 333] on button "Надіслати" at bounding box center [396, 325] width 36 height 19
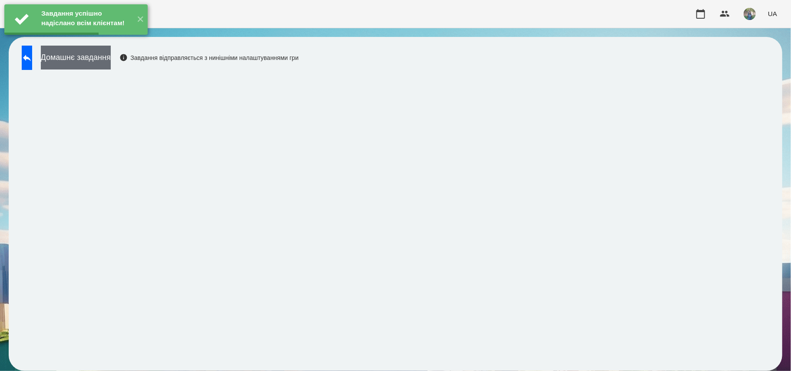
click at [111, 56] on button "Домашнє завдання" at bounding box center [76, 58] width 70 height 24
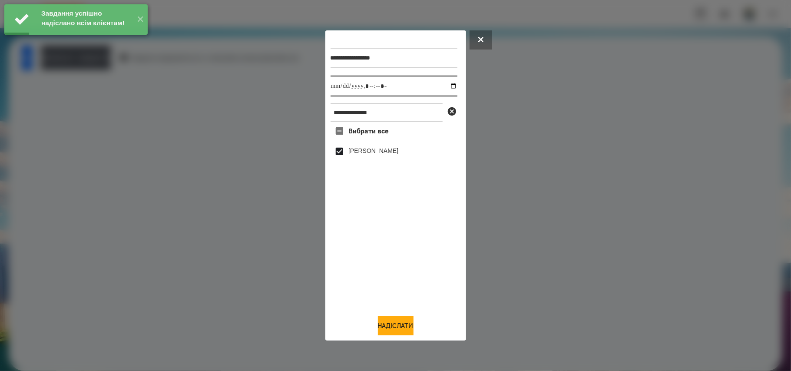
click at [451, 86] on input "datetime-local" at bounding box center [394, 86] width 127 height 21
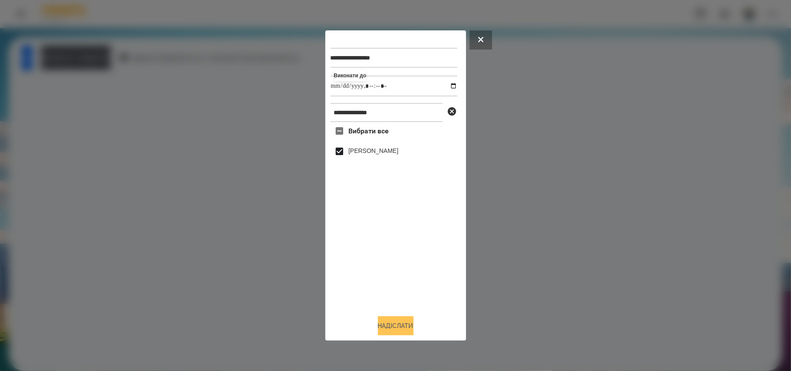
type input "**********"
click at [398, 330] on button "Надіслати" at bounding box center [396, 325] width 36 height 19
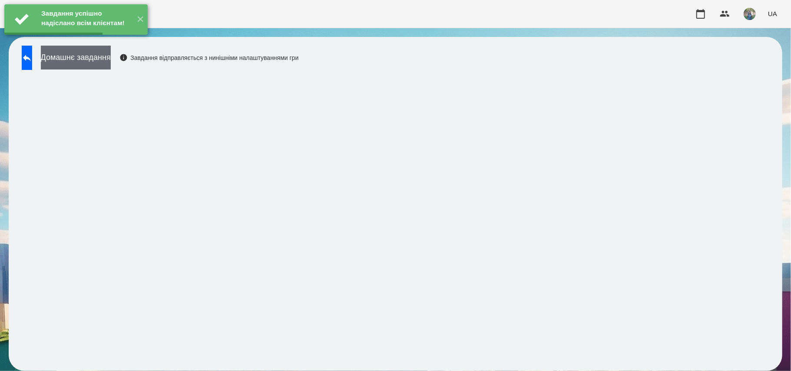
click at [81, 57] on button "Домашнє завдання" at bounding box center [76, 58] width 70 height 24
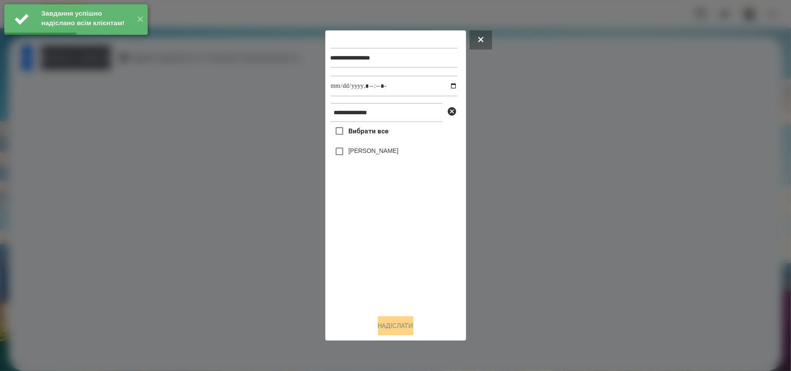
click at [372, 131] on span "Вибрати все" at bounding box center [368, 131] width 40 height 10
click at [449, 89] on input "datetime-local" at bounding box center [394, 86] width 127 height 21
type input "**********"
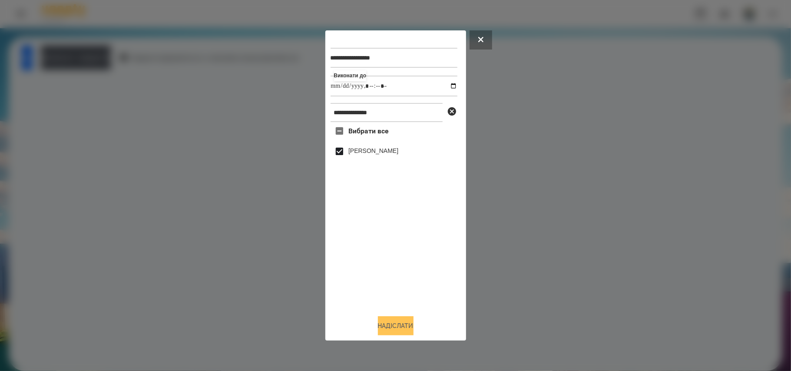
click at [387, 325] on button "Надіслати" at bounding box center [396, 325] width 36 height 19
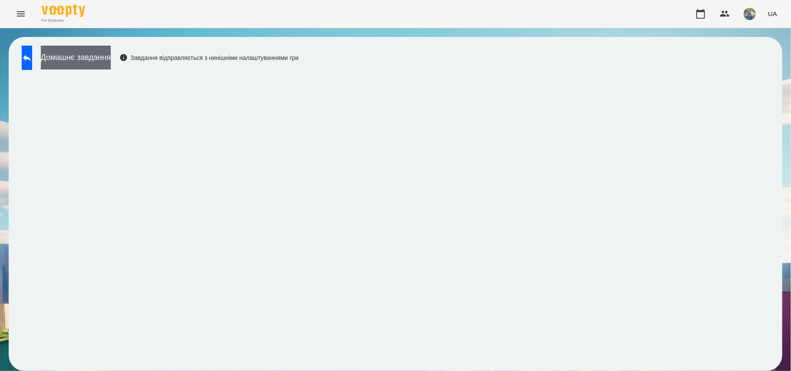
click at [111, 63] on button "Домашнє завдання" at bounding box center [76, 58] width 70 height 24
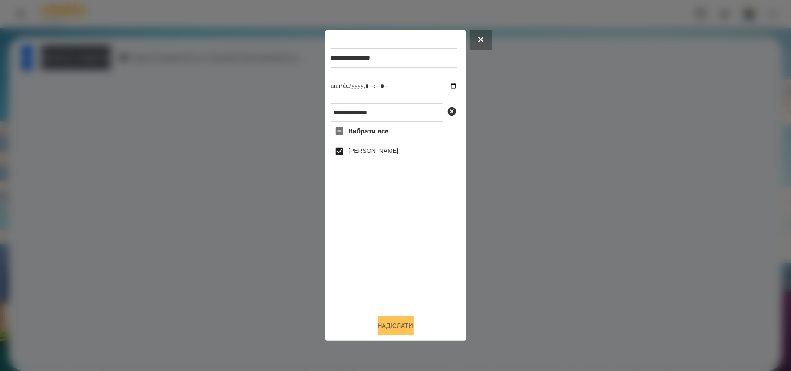
click at [389, 321] on button "Надіслати" at bounding box center [396, 325] width 36 height 19
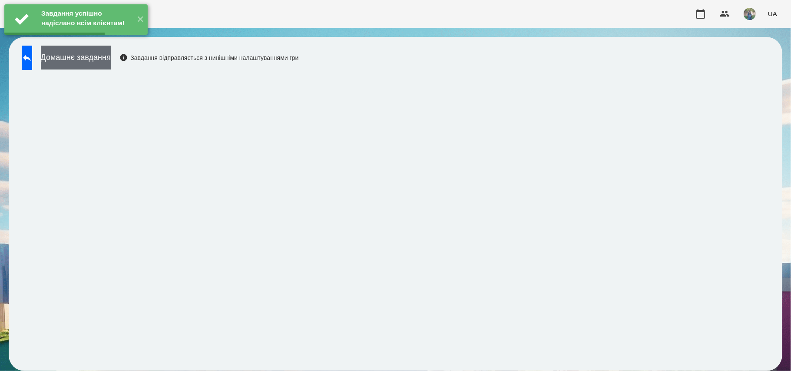
click at [111, 63] on button "Домашнє завдання" at bounding box center [76, 58] width 70 height 24
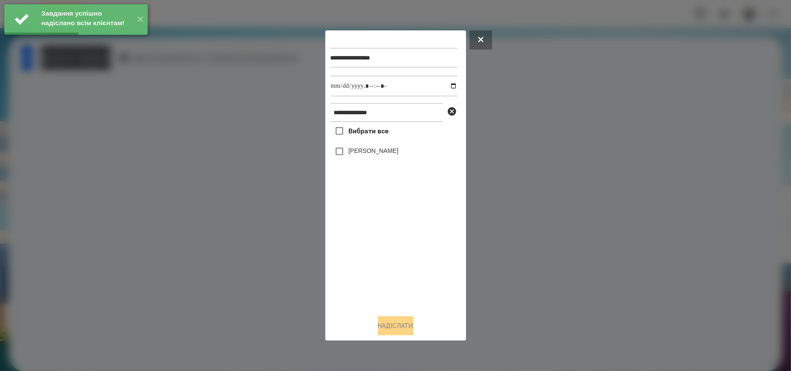
drag, startPoint x: 366, startPoint y: 129, endPoint x: 393, endPoint y: 116, distance: 30.1
click at [365, 129] on span "Вибрати все" at bounding box center [368, 131] width 40 height 10
click at [447, 86] on input "datetime-local" at bounding box center [394, 86] width 127 height 21
type input "**********"
click at [401, 332] on button "Надіслати" at bounding box center [396, 325] width 36 height 19
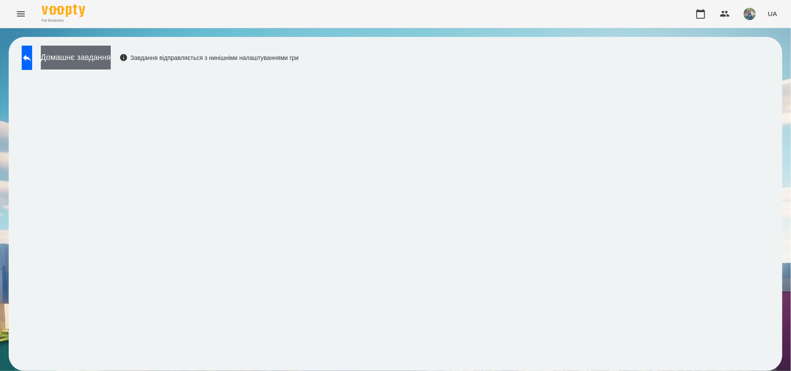
click at [103, 56] on button "Домашнє завдання" at bounding box center [76, 58] width 70 height 24
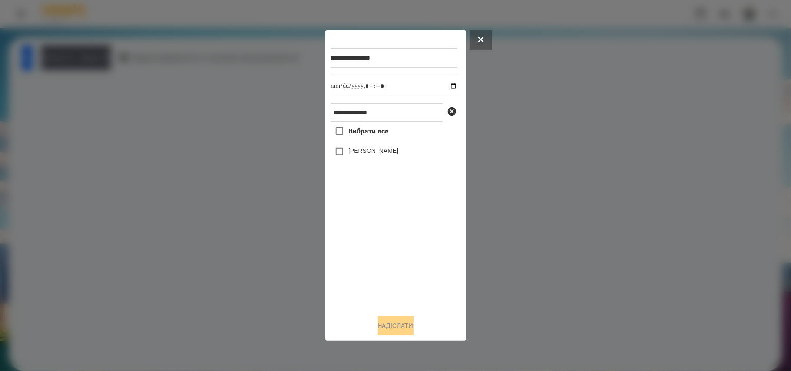
click at [369, 136] on span "Вибрати все" at bounding box center [368, 131] width 40 height 10
click at [403, 325] on button "Надіслати" at bounding box center [396, 325] width 36 height 19
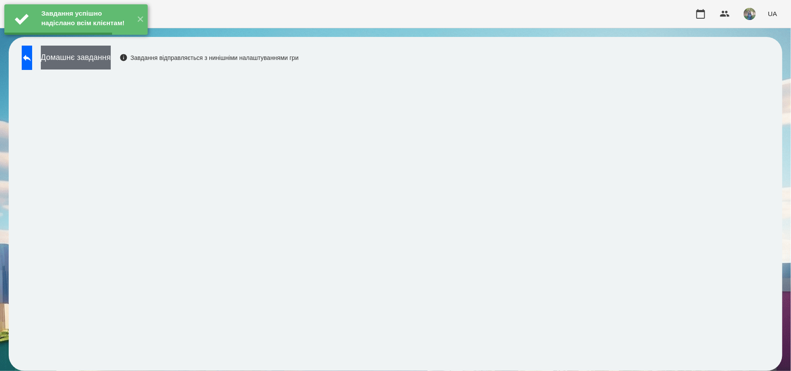
click at [111, 60] on button "Домашнє завдання" at bounding box center [76, 58] width 70 height 24
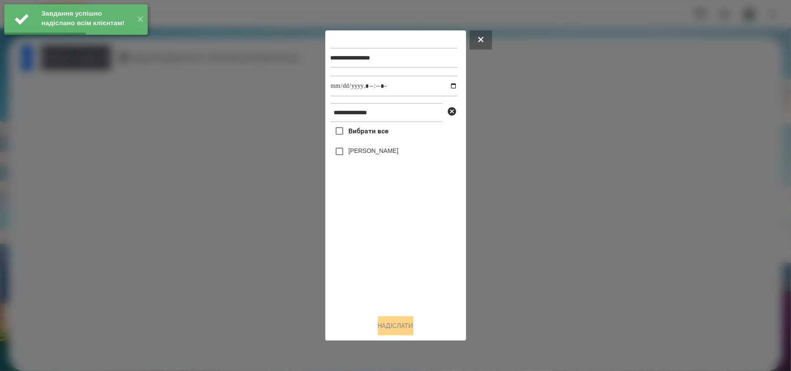
click at [381, 136] on span "Вибрати все" at bounding box center [368, 131] width 40 height 10
click at [449, 87] on input "datetime-local" at bounding box center [394, 86] width 127 height 21
type input "**********"
click at [396, 328] on button "Надіслати" at bounding box center [396, 325] width 36 height 19
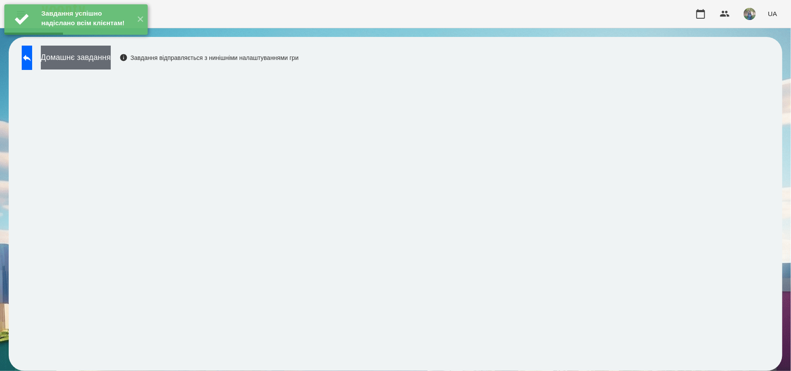
click at [111, 63] on button "Домашнє завдання" at bounding box center [76, 58] width 70 height 24
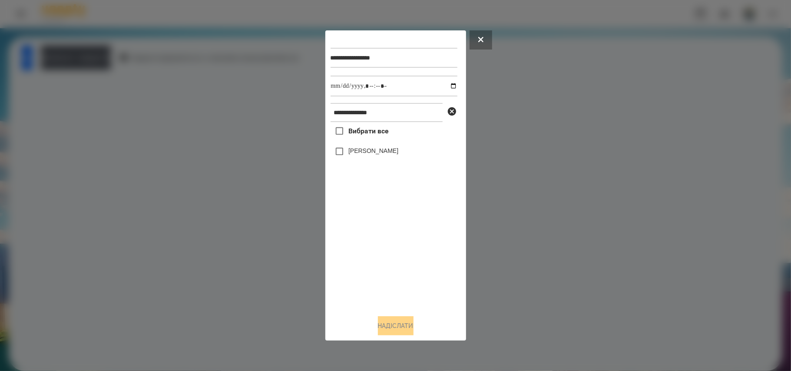
click at [355, 136] on span "Вибрати все" at bounding box center [368, 131] width 40 height 10
click at [448, 86] on input "datetime-local" at bounding box center [394, 86] width 127 height 21
type input "**********"
drag, startPoint x: 397, startPoint y: 322, endPoint x: 394, endPoint y: 315, distance: 8.6
click at [397, 322] on button "Надіслати" at bounding box center [396, 325] width 36 height 19
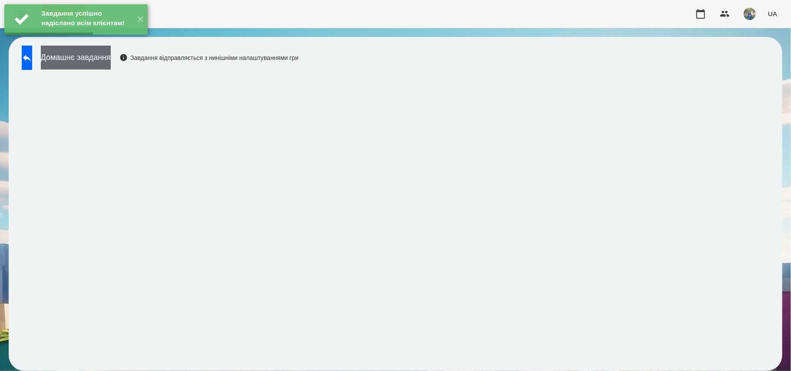
click at [111, 60] on button "Домашнє завдання" at bounding box center [76, 58] width 70 height 24
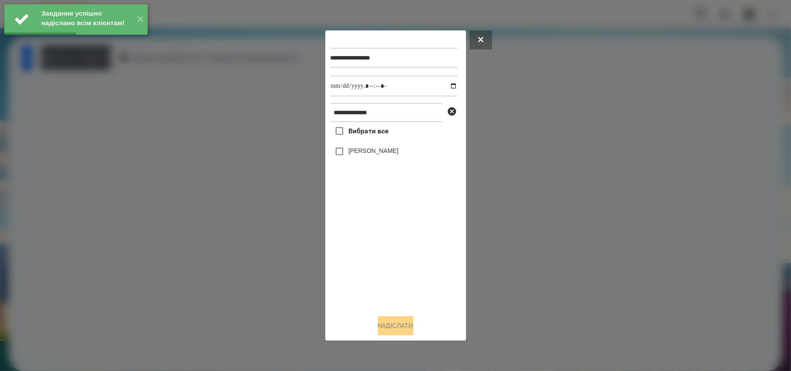
click at [376, 136] on span "Вибрати все" at bounding box center [368, 131] width 40 height 10
click at [447, 87] on input "datetime-local" at bounding box center [394, 86] width 127 height 21
type input "**********"
click at [395, 325] on button "Надіслати" at bounding box center [396, 325] width 36 height 19
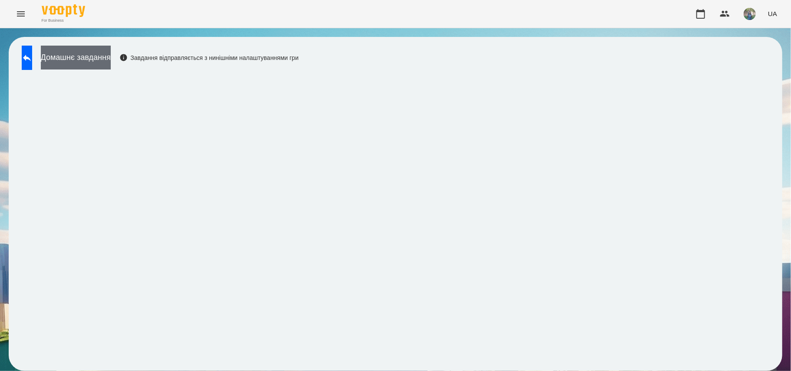
click at [111, 58] on button "Домашнє завдання" at bounding box center [76, 58] width 70 height 24
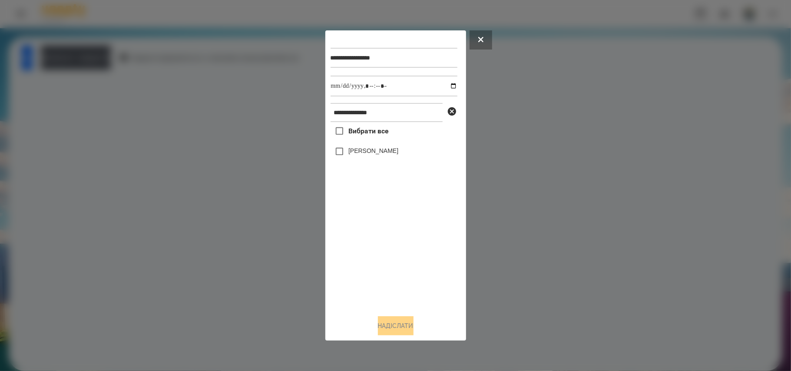
click at [355, 131] on span "Вибрати все" at bounding box center [368, 131] width 40 height 10
click at [394, 328] on button "Надіслати" at bounding box center [396, 325] width 36 height 19
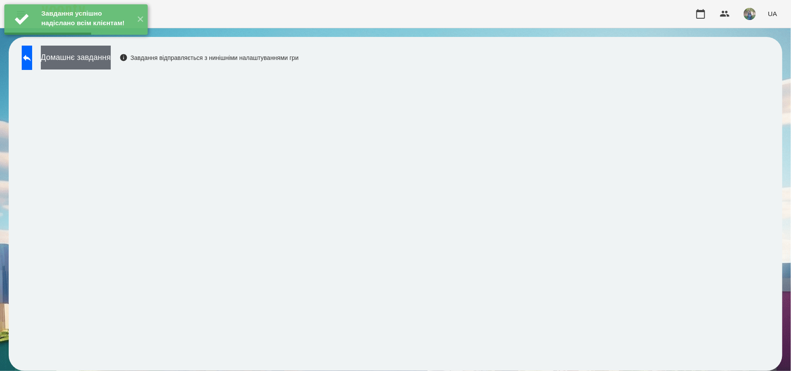
click at [110, 59] on button "Домашнє завдання" at bounding box center [76, 58] width 70 height 24
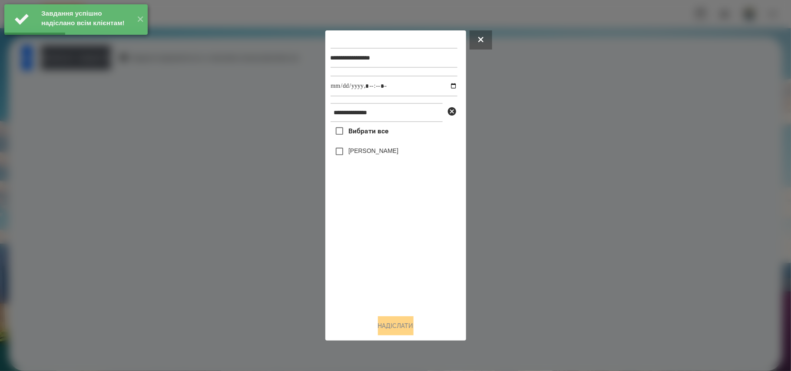
drag, startPoint x: 369, startPoint y: 129, endPoint x: 390, endPoint y: 116, distance: 24.1
click at [371, 127] on span "Вибрати все" at bounding box center [368, 131] width 40 height 10
drag, startPoint x: 368, startPoint y: 134, endPoint x: 400, endPoint y: 119, distance: 35.6
click at [367, 135] on span "Вибрати все" at bounding box center [368, 131] width 40 height 10
click at [449, 86] on input "datetime-local" at bounding box center [394, 86] width 127 height 21
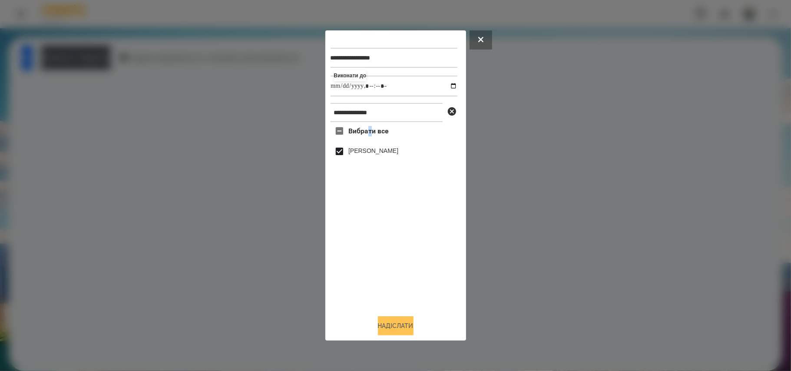
type input "**********"
click at [381, 329] on button "Надіслати" at bounding box center [396, 325] width 36 height 19
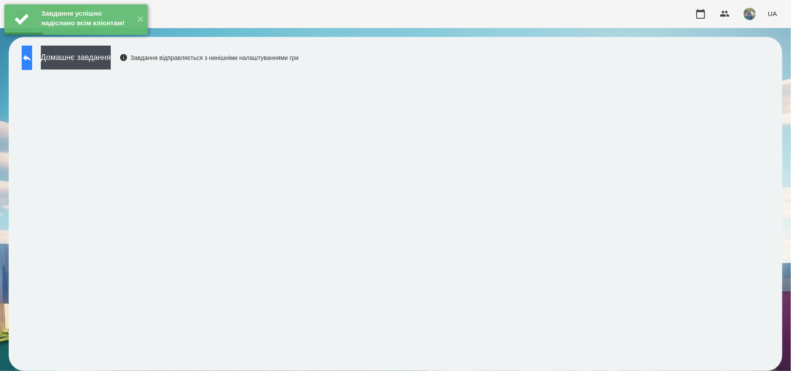
click at [32, 61] on button at bounding box center [27, 58] width 10 height 24
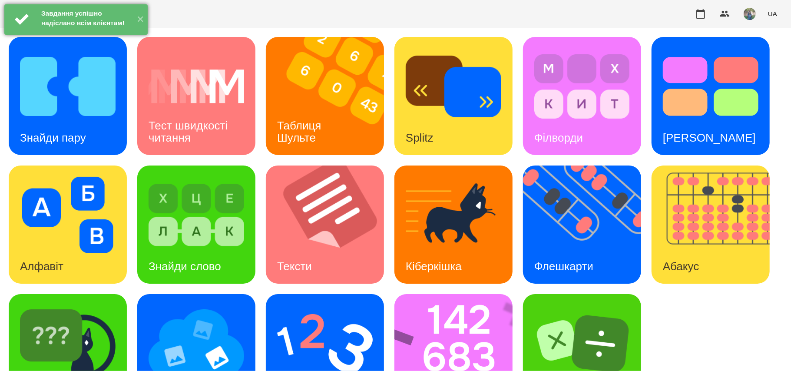
click at [27, 14] on div at bounding box center [22, 19] width 30 height 30
click at [143, 25] on button "✕" at bounding box center [140, 19] width 14 height 30
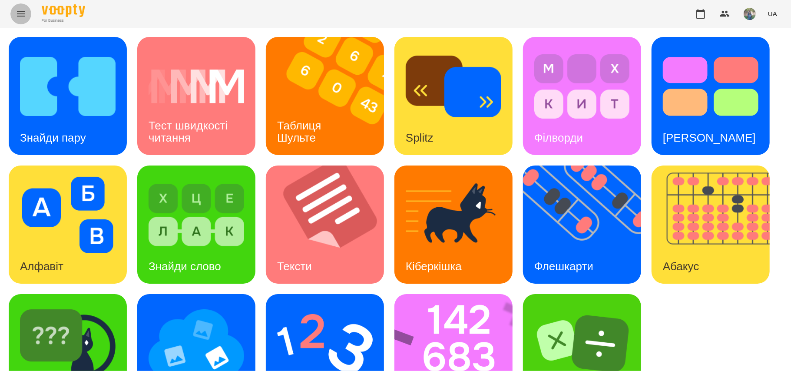
click at [28, 18] on button "Menu" at bounding box center [20, 13] width 21 height 21
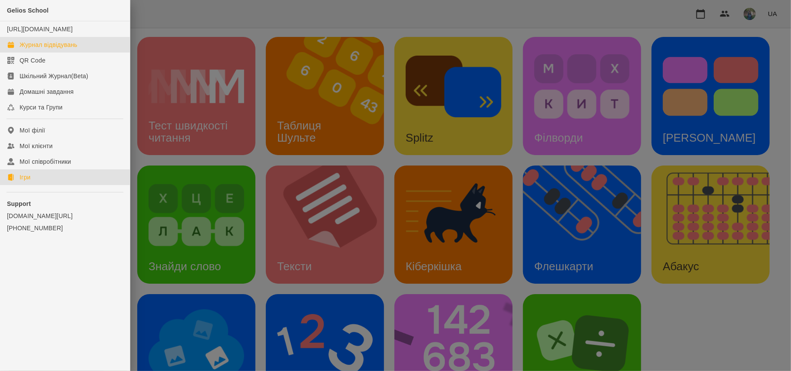
click at [50, 49] on div "Журнал відвідувань" at bounding box center [49, 44] width 58 height 9
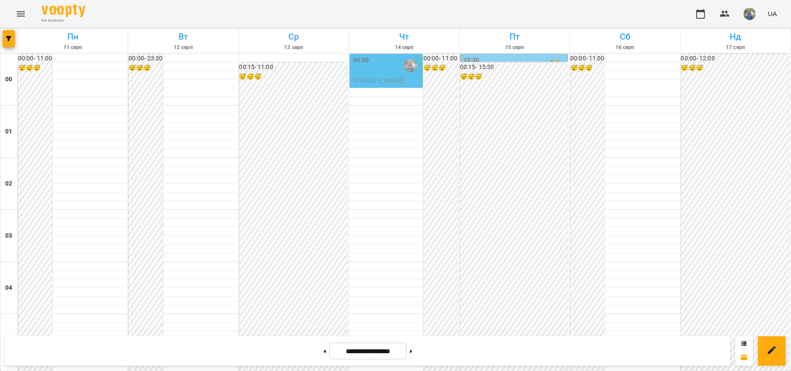
click at [385, 81] on span "[PERSON_NAME]" at bounding box center [379, 80] width 53 height 8
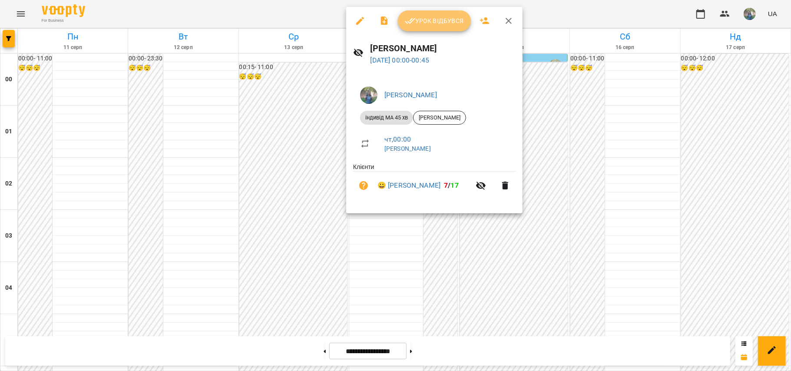
click at [428, 23] on span "Урок відбувся" at bounding box center [434, 21] width 59 height 10
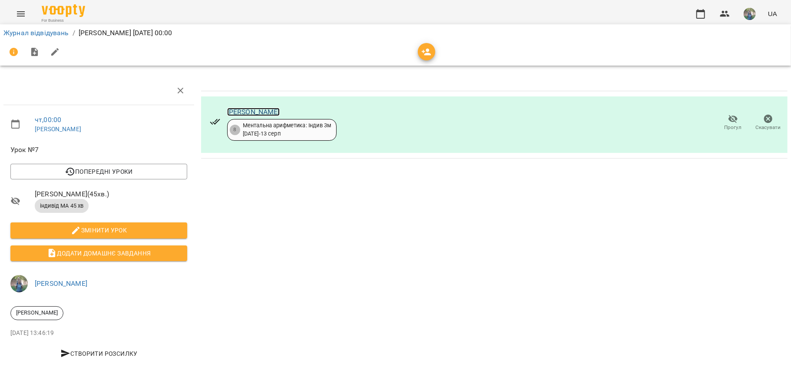
click at [262, 112] on link "[PERSON_NAME]" at bounding box center [253, 112] width 53 height 8
click at [37, 29] on link "Журнал відвідувань" at bounding box center [36, 33] width 66 height 8
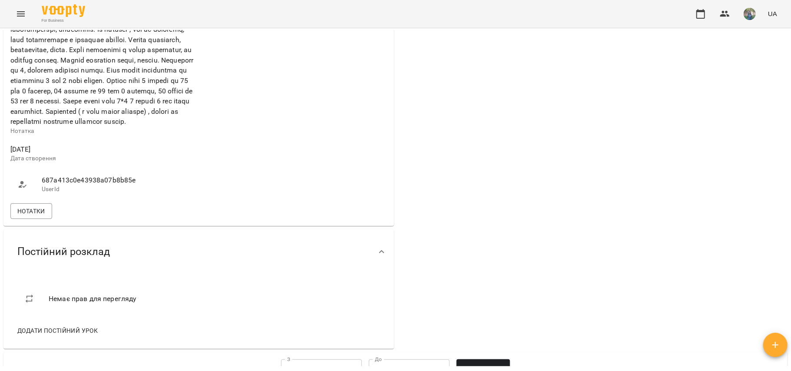
scroll to position [521, 0]
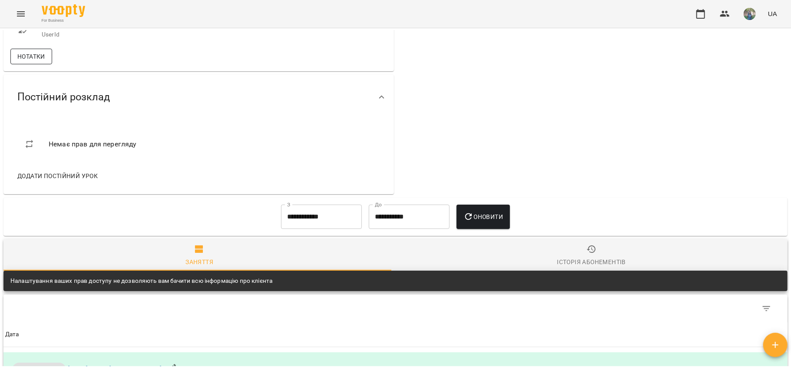
click at [40, 62] on span "Нотатки" at bounding box center [31, 56] width 28 height 10
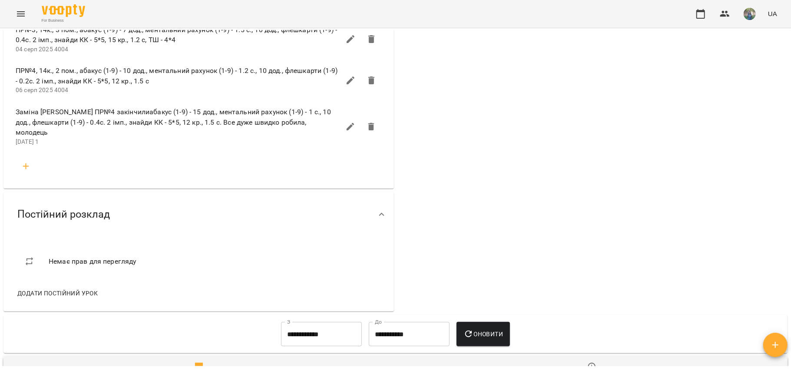
scroll to position [695, 0]
click at [23, 172] on icon "button" at bounding box center [26, 167] width 10 height 10
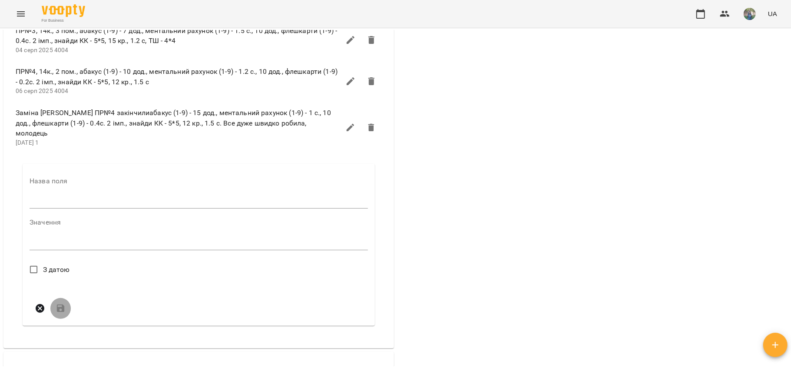
click at [64, 209] on input "text" at bounding box center [199, 202] width 338 height 14
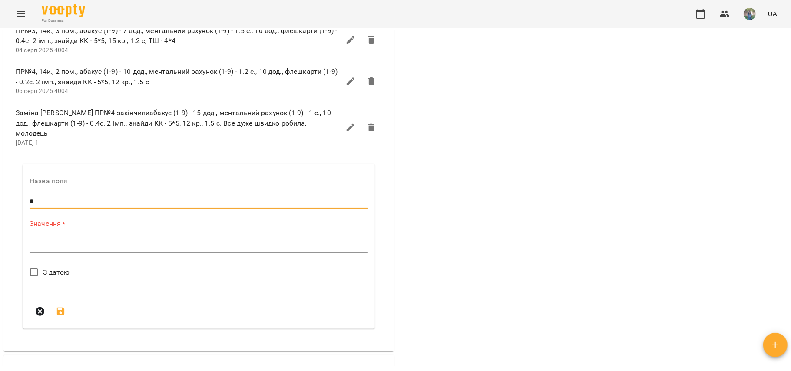
type input "*"
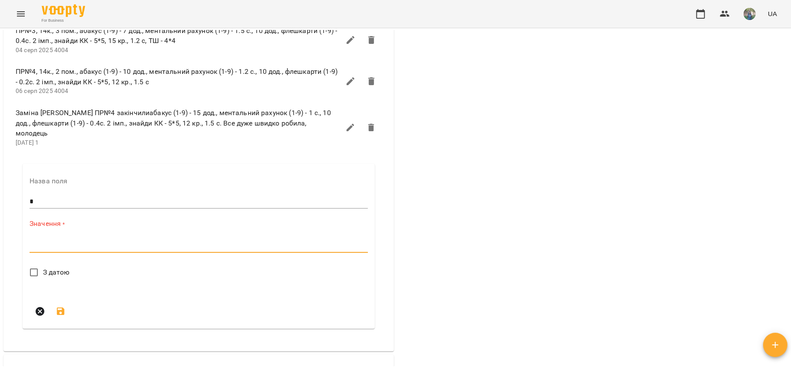
click at [79, 250] on textarea at bounding box center [199, 246] width 338 height 8
click at [86, 250] on textarea at bounding box center [199, 246] width 338 height 8
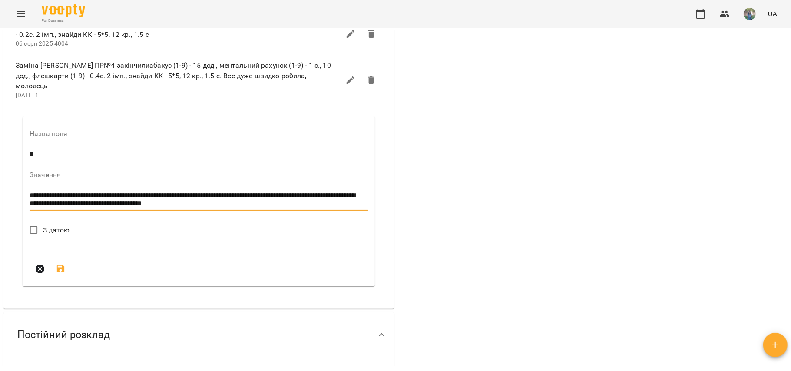
scroll to position [753, 0]
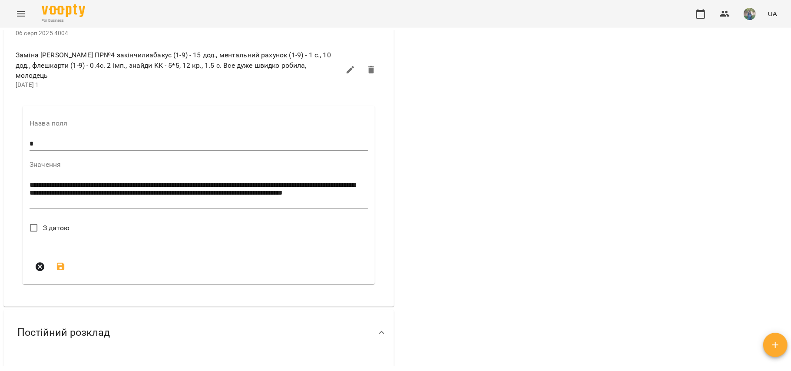
click at [192, 209] on div "**********" at bounding box center [199, 194] width 338 height 30
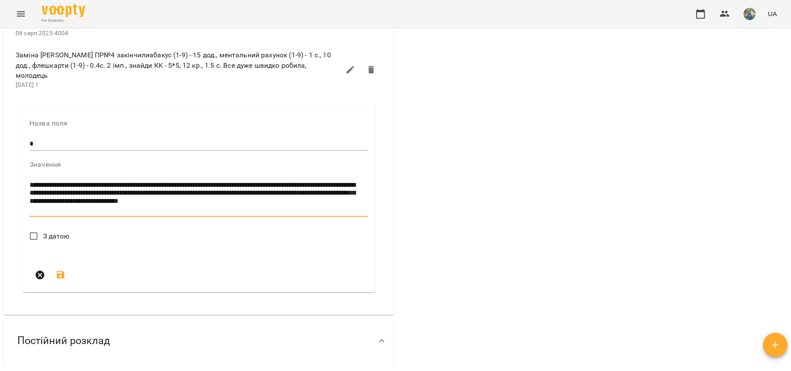
click at [242, 214] on textarea "**********" at bounding box center [197, 197] width 334 height 33
click at [192, 214] on textarea "**********" at bounding box center [197, 197] width 334 height 33
click at [154, 214] on textarea "**********" at bounding box center [197, 197] width 334 height 33
click at [153, 214] on textarea "**********" at bounding box center [197, 197] width 334 height 33
click at [166, 214] on textarea "**********" at bounding box center [197, 197] width 334 height 33
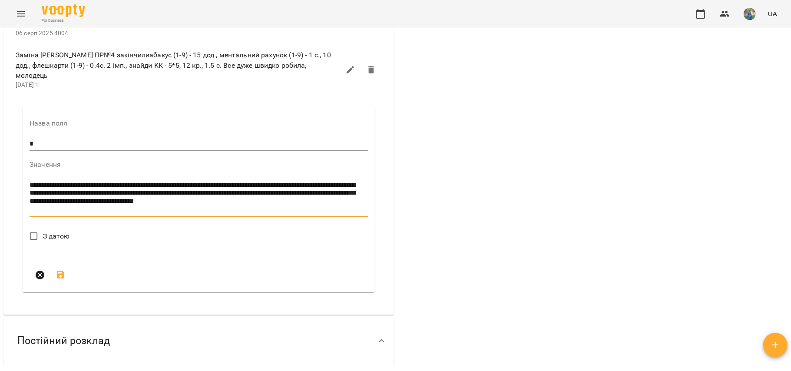
type textarea "**********"
click at [53, 242] on span "З датою" at bounding box center [56, 236] width 27 height 10
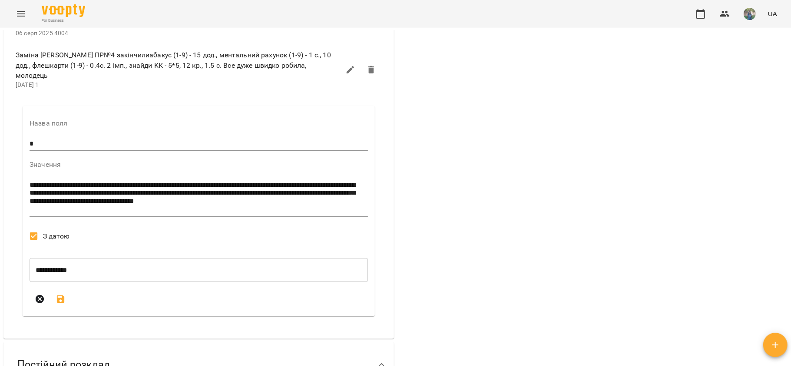
click at [60, 305] on icon "submit" at bounding box center [61, 299] width 10 height 10
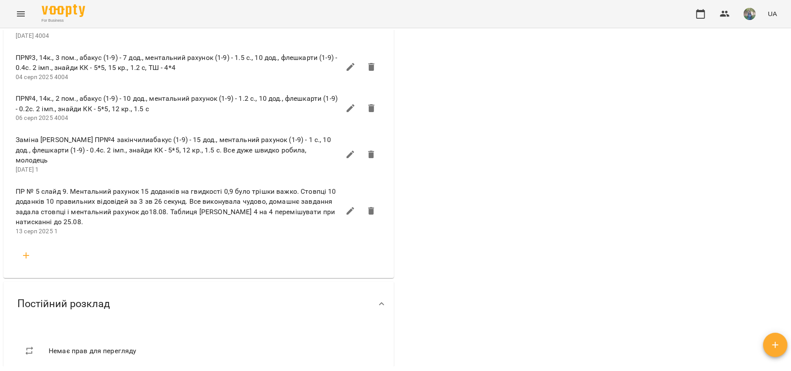
scroll to position [521, 0]
